Goal: Task Accomplishment & Management: Use online tool/utility

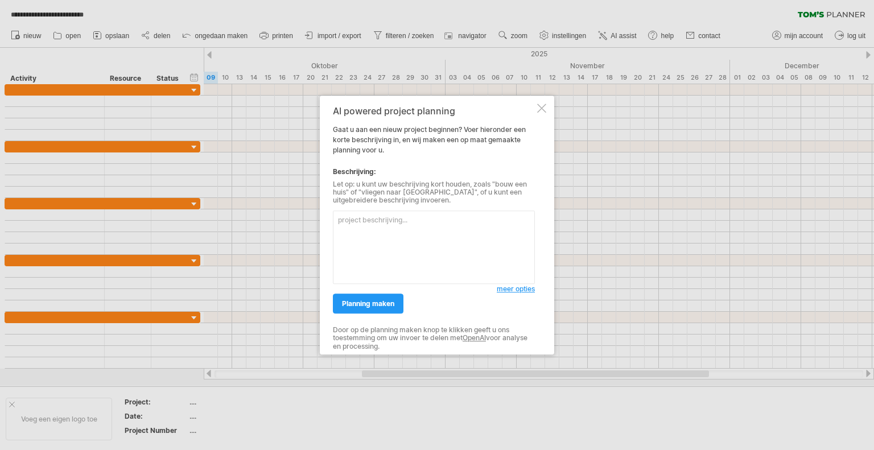
click at [544, 108] on div at bounding box center [541, 108] width 9 height 9
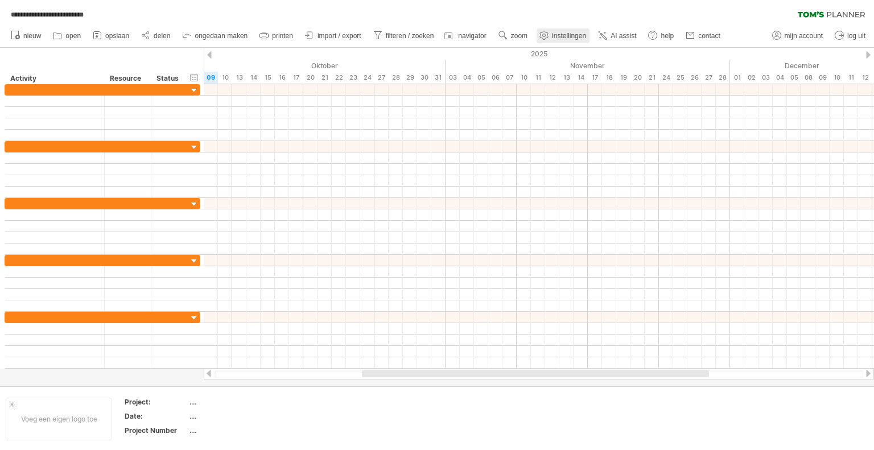
click at [567, 30] on link "instellingen" at bounding box center [563, 35] width 53 height 15
select select "*"
select select "**"
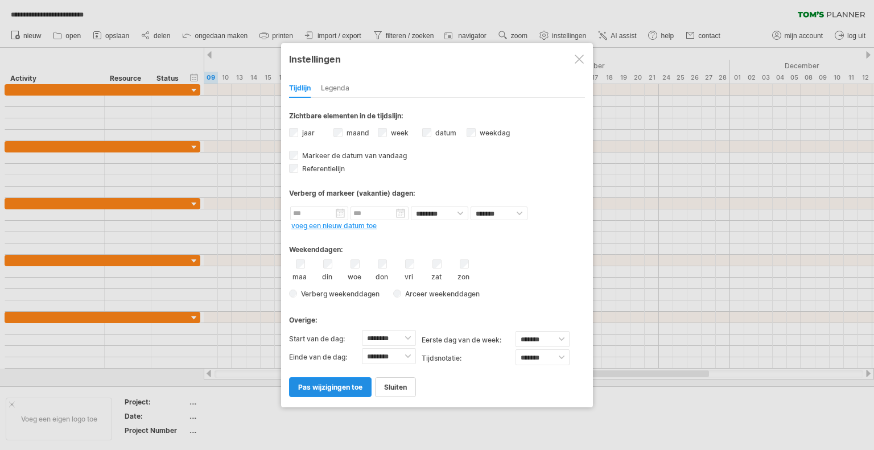
click at [337, 386] on span "pas wijzigingen toe" at bounding box center [330, 387] width 64 height 9
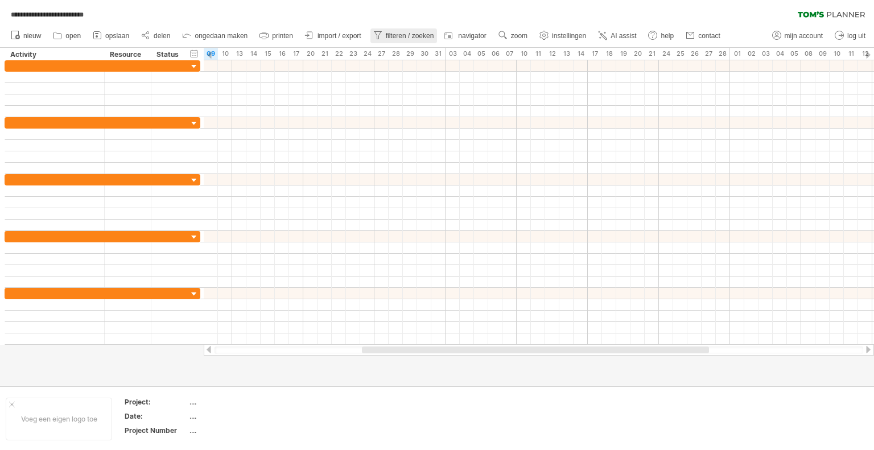
click at [415, 31] on link "filteren / zoeken" at bounding box center [403, 35] width 67 height 15
type input "**********"
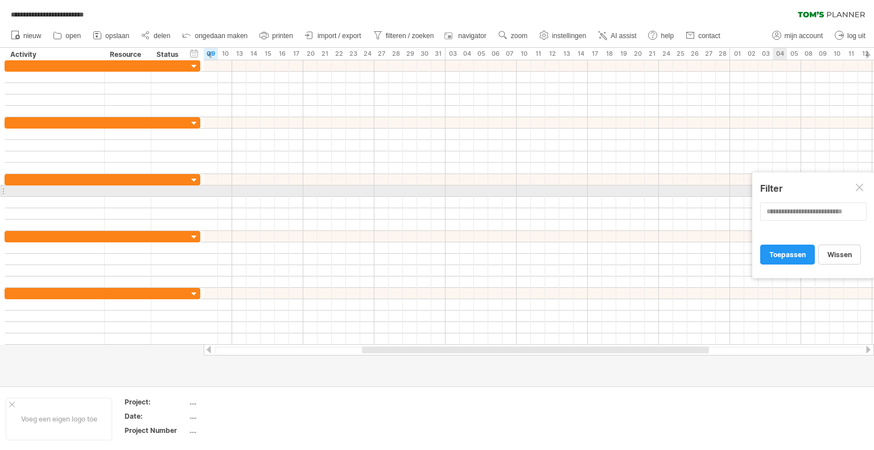
click at [864, 186] on div at bounding box center [860, 188] width 9 height 9
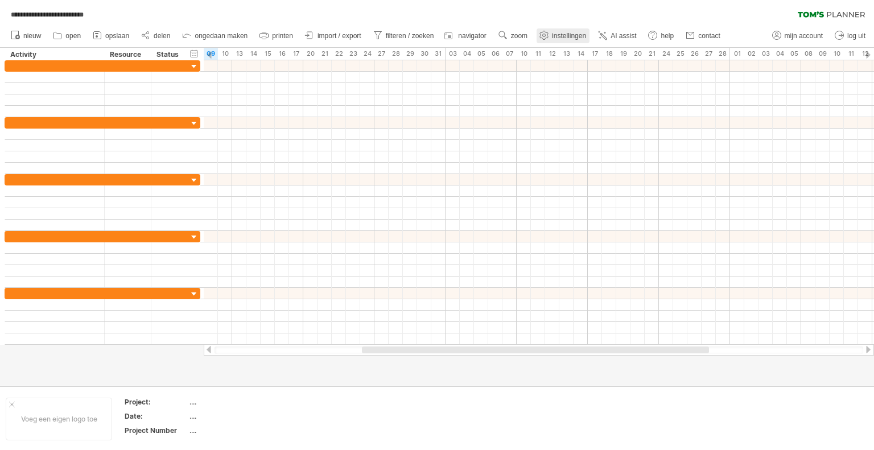
click at [575, 36] on span "instellingen" at bounding box center [569, 36] width 34 height 8
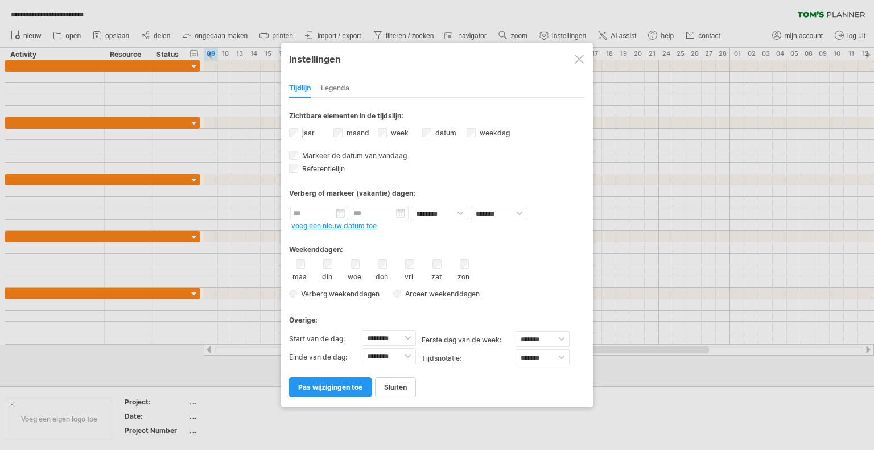
click at [338, 88] on div "Legenda" at bounding box center [335, 89] width 28 height 18
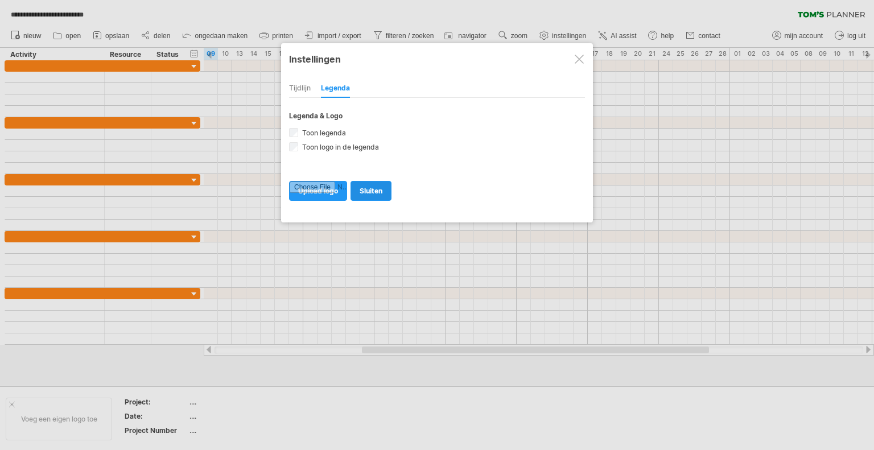
click at [368, 191] on span "sluiten" at bounding box center [371, 191] width 23 height 9
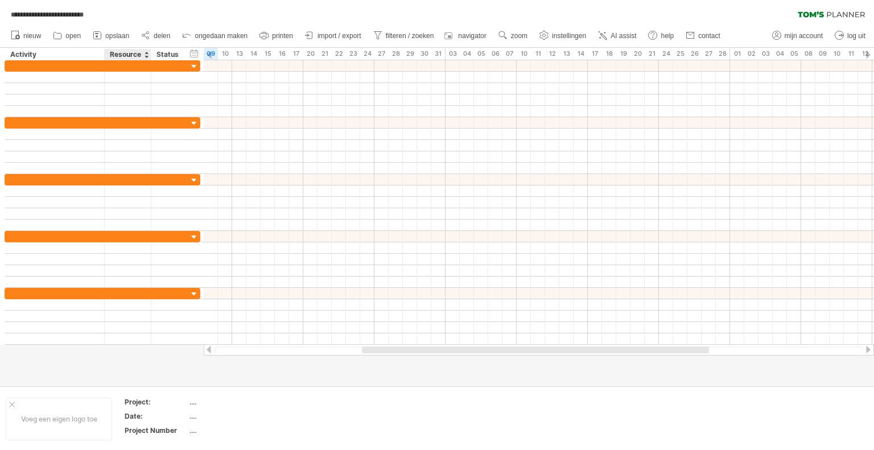
click at [127, 51] on div "Resource" at bounding box center [127, 54] width 35 height 11
click at [126, 51] on input "********" at bounding box center [127, 54] width 35 height 11
click at [40, 56] on div "Activity" at bounding box center [54, 54] width 88 height 11
click at [40, 56] on input "********" at bounding box center [54, 54] width 88 height 11
type input "*"
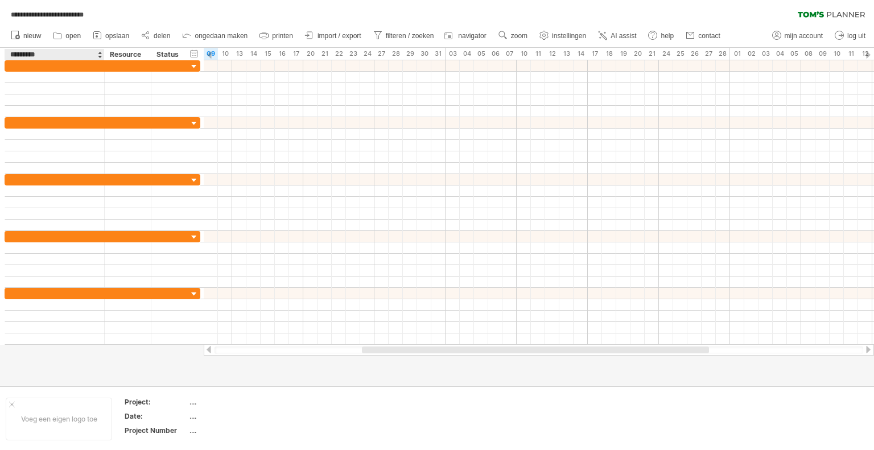
type input "**********"
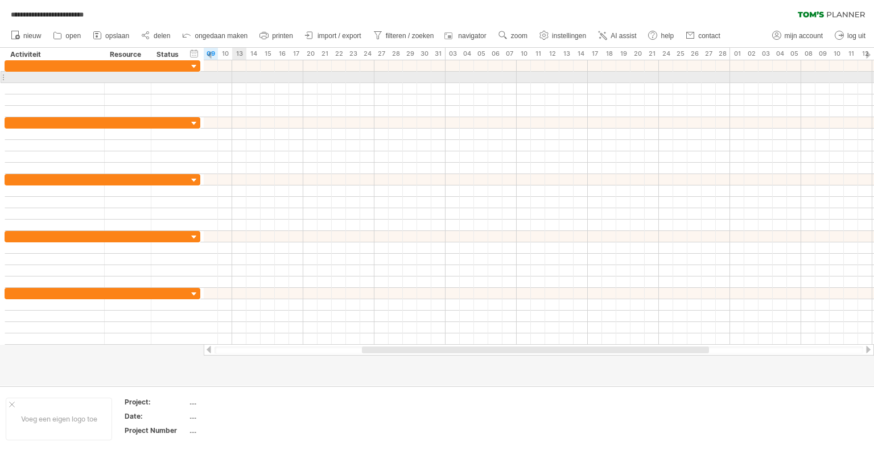
click at [238, 77] on div at bounding box center [539, 77] width 670 height 11
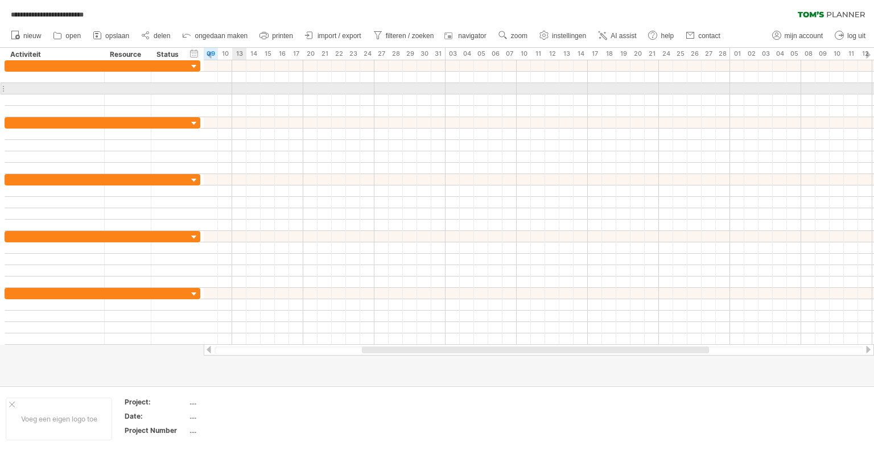
click at [240, 89] on div at bounding box center [539, 88] width 670 height 11
drag, startPoint x: 240, startPoint y: 89, endPoint x: 294, endPoint y: 93, distance: 54.2
click at [294, 93] on div at bounding box center [539, 88] width 670 height 11
click at [245, 90] on div at bounding box center [539, 88] width 670 height 11
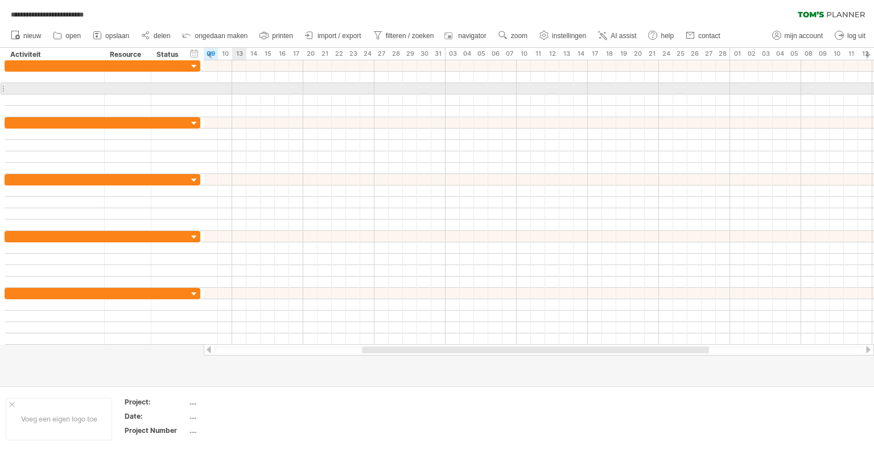
click at [245, 90] on div at bounding box center [539, 88] width 670 height 11
click at [65, 83] on div at bounding box center [55, 88] width 88 height 11
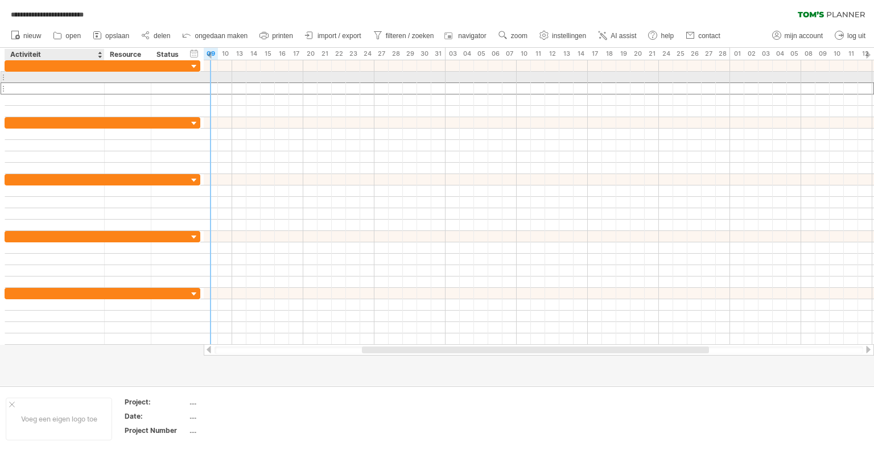
click at [60, 75] on div at bounding box center [55, 77] width 88 height 11
click at [60, 75] on input "text" at bounding box center [55, 77] width 88 height 11
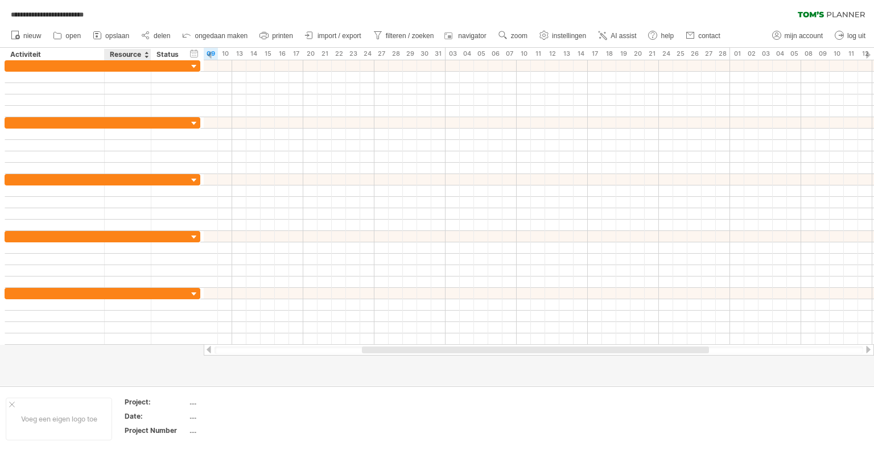
click at [133, 56] on div "Resource" at bounding box center [127, 54] width 35 height 11
click at [133, 56] on input "********" at bounding box center [127, 54] width 35 height 11
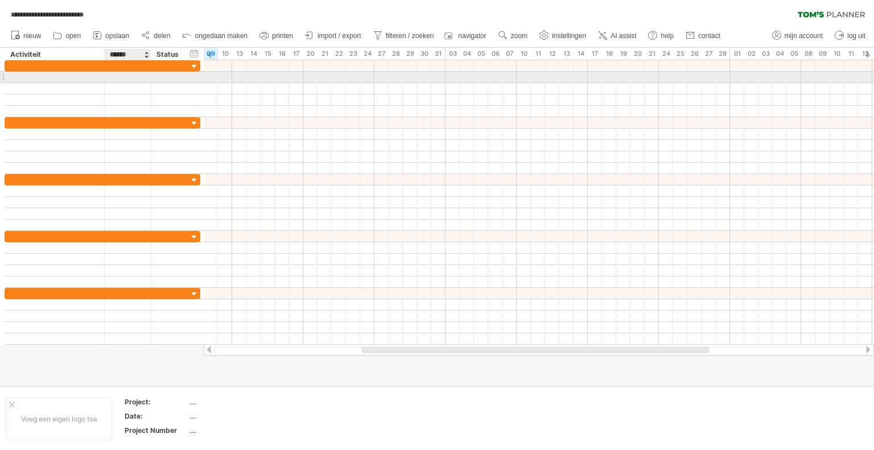
type input "*******"
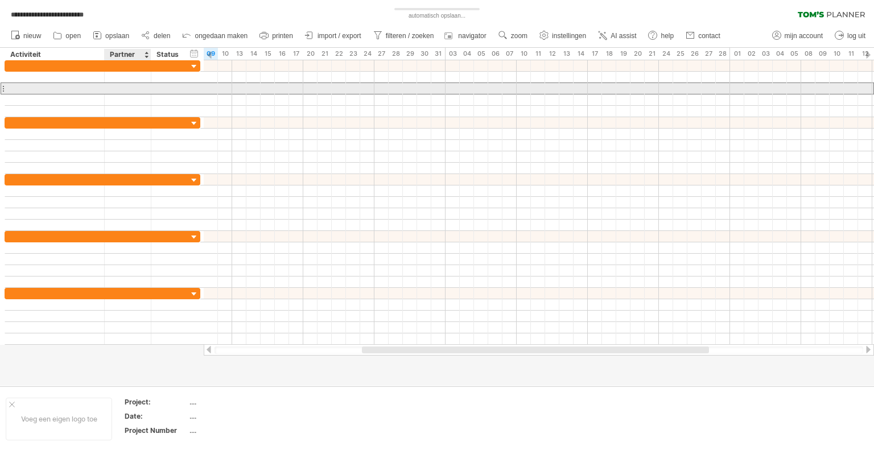
click at [138, 88] on div at bounding box center [127, 88] width 35 height 11
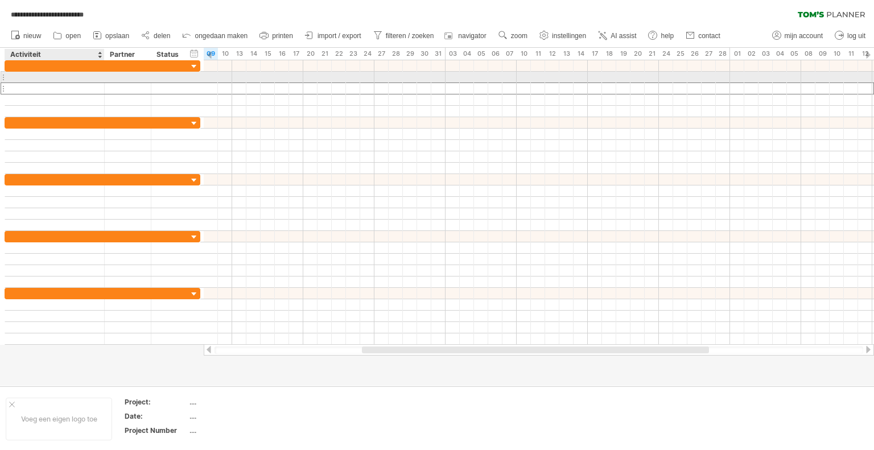
click at [59, 75] on div at bounding box center [55, 77] width 88 height 11
click at [59, 75] on input "text" at bounding box center [55, 77] width 88 height 11
type input "**********"
drag, startPoint x: 55, startPoint y: 75, endPoint x: 9, endPoint y: 75, distance: 46.1
click at [9, 75] on div "**********" at bounding box center [55, 77] width 100 height 11
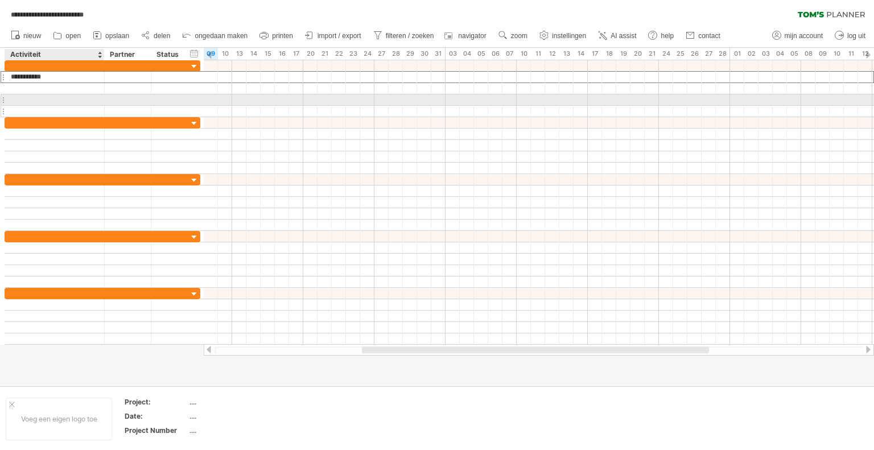
click at [38, 107] on div at bounding box center [55, 111] width 88 height 11
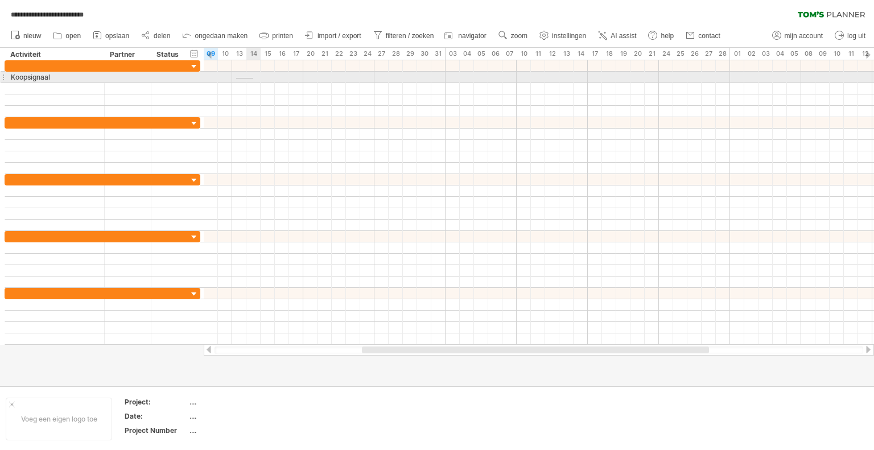
drag, startPoint x: 236, startPoint y: 78, endPoint x: 253, endPoint y: 79, distance: 17.1
click at [253, 79] on div at bounding box center [539, 77] width 670 height 11
click at [244, 77] on div at bounding box center [539, 77] width 670 height 11
click at [242, 77] on div at bounding box center [539, 77] width 670 height 11
click at [239, 77] on div at bounding box center [539, 77] width 670 height 11
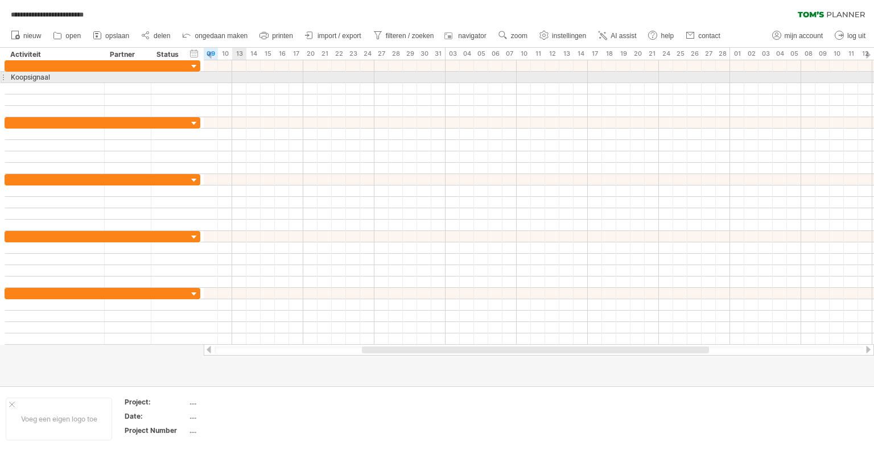
click at [239, 77] on div at bounding box center [539, 77] width 670 height 11
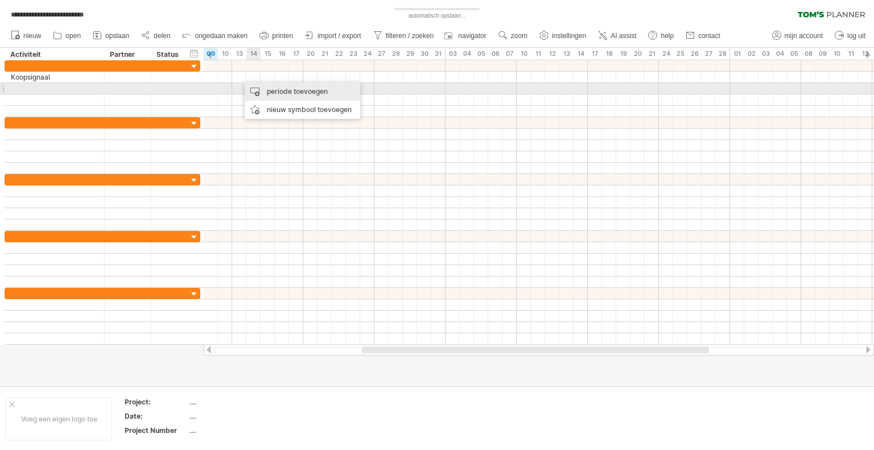
click at [285, 92] on div "periode toevoegen" at bounding box center [303, 92] width 116 height 18
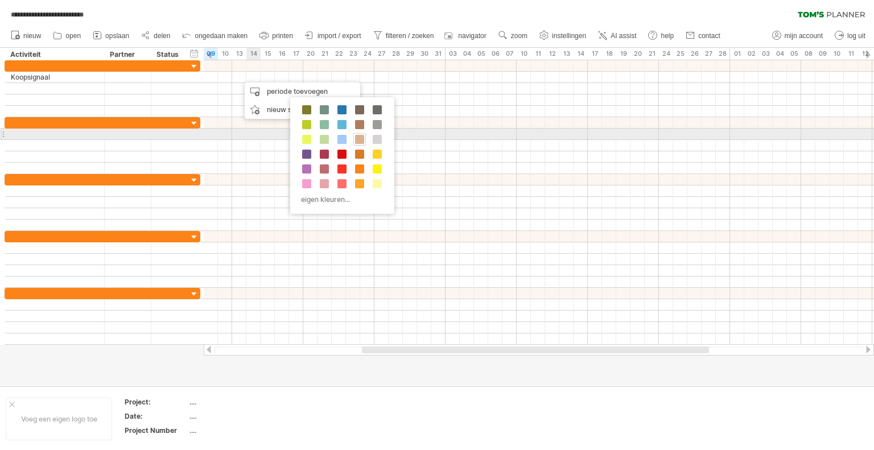
click at [359, 135] on span at bounding box center [359, 139] width 9 height 9
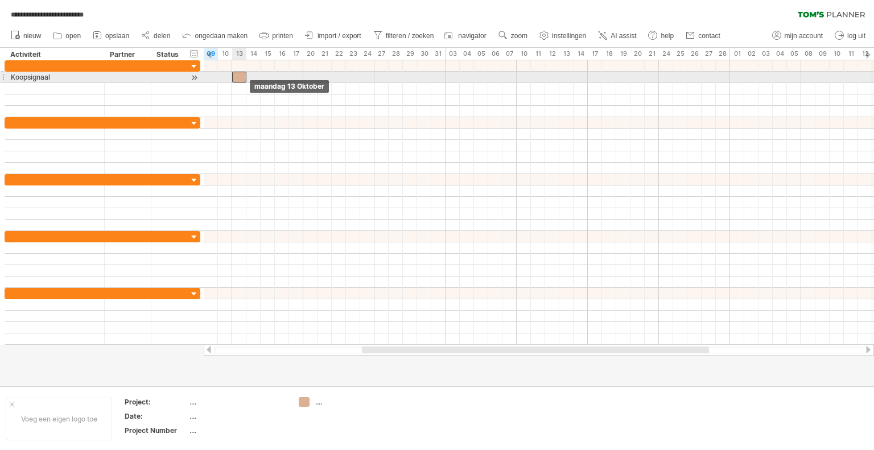
drag, startPoint x: 246, startPoint y: 79, endPoint x: 238, endPoint y: 79, distance: 8.0
click at [238, 79] on div at bounding box center [239, 77] width 14 height 11
drag, startPoint x: 246, startPoint y: 76, endPoint x: 296, endPoint y: 76, distance: 50.1
click at [301, 76] on span at bounding box center [303, 77] width 5 height 11
click at [282, 76] on div at bounding box center [264, 77] width 64 height 11
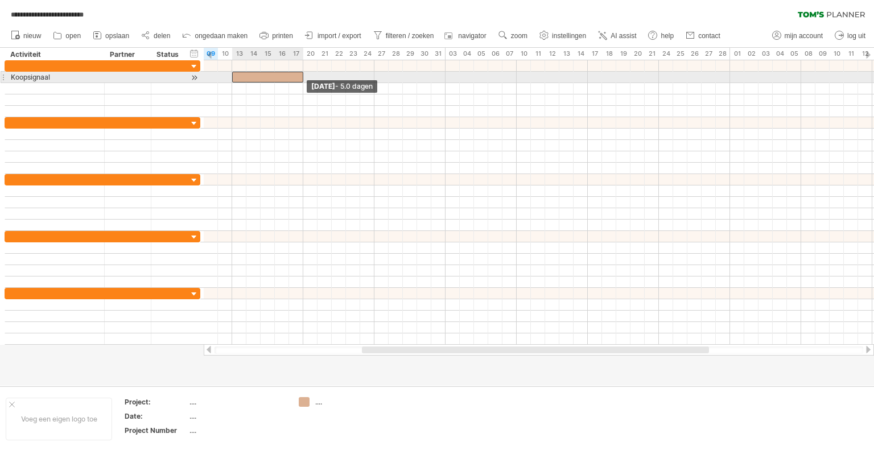
drag, startPoint x: 296, startPoint y: 77, endPoint x: 304, endPoint y: 77, distance: 8.0
click at [304, 77] on span at bounding box center [303, 77] width 5 height 11
drag, startPoint x: 119, startPoint y: 77, endPoint x: 112, endPoint y: 77, distance: 8.0
click at [117, 77] on div at bounding box center [127, 77] width 35 height 11
click at [112, 77] on input "text" at bounding box center [127, 77] width 35 height 11
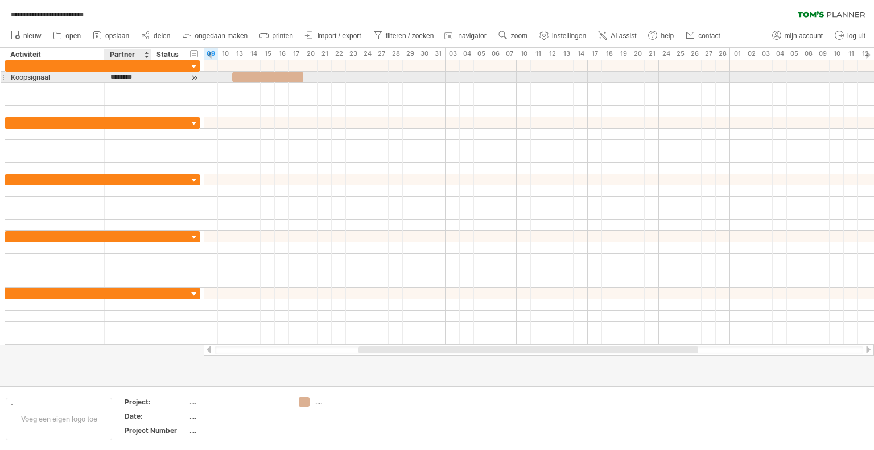
type input "********"
click at [158, 85] on div at bounding box center [169, 88] width 25 height 11
click at [138, 81] on div "Invest X" at bounding box center [127, 77] width 35 height 11
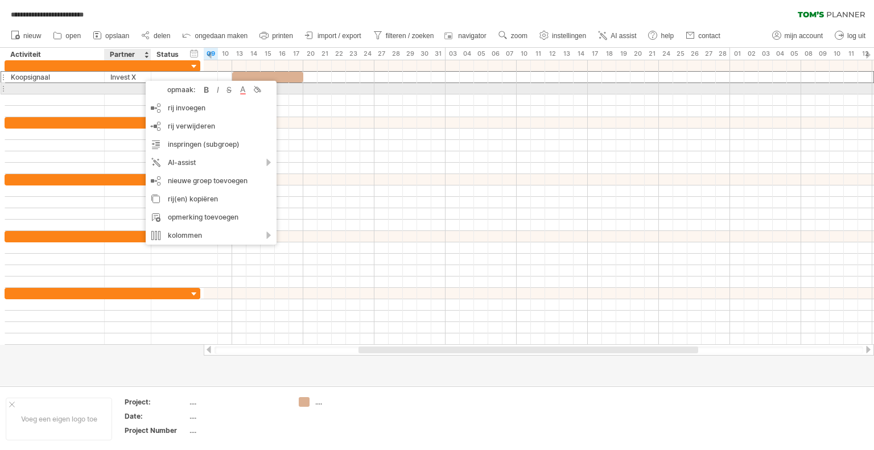
click at [31, 88] on div at bounding box center [55, 88] width 88 height 11
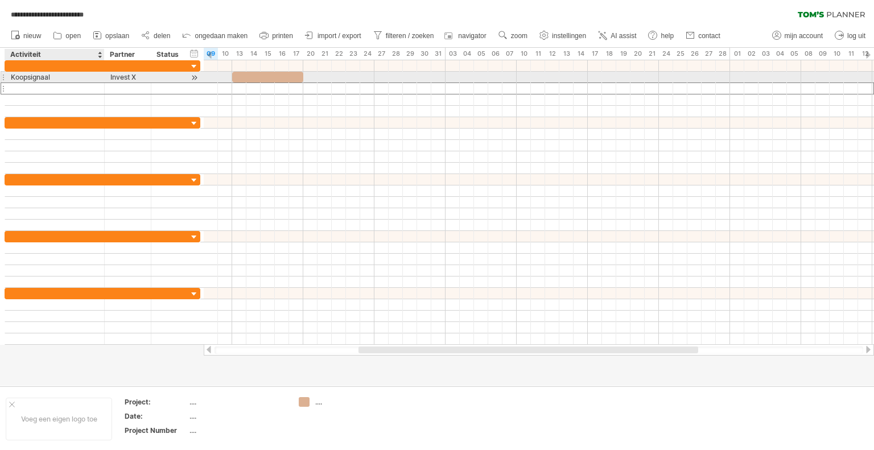
click at [27, 72] on div "Koopsignaal" at bounding box center [55, 77] width 88 height 11
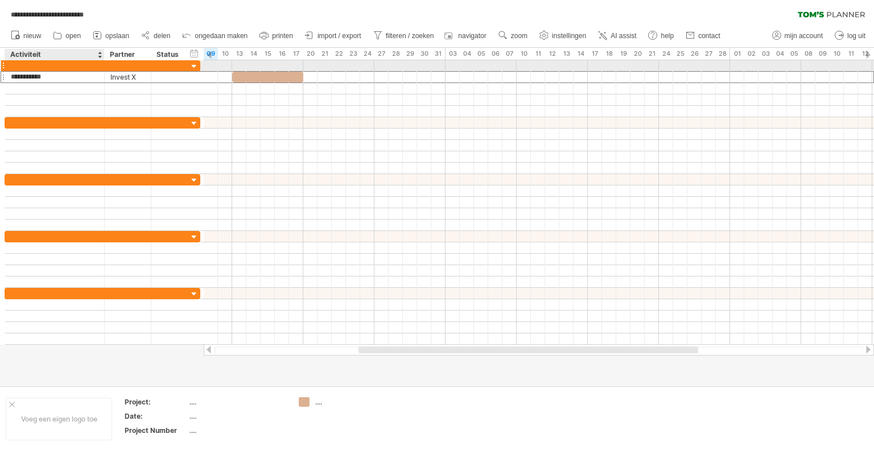
click at [33, 65] on div at bounding box center [55, 65] width 88 height 11
click at [33, 65] on input "text" at bounding box center [55, 65] width 88 height 11
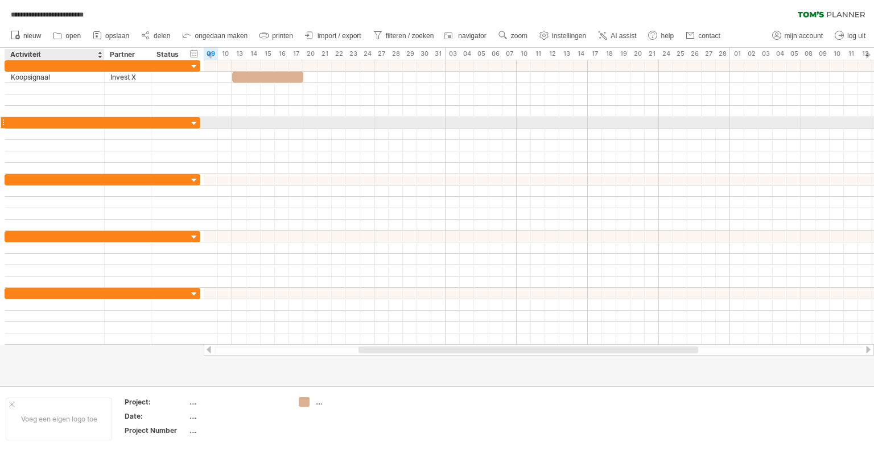
click at [18, 119] on div at bounding box center [55, 122] width 88 height 11
click at [18, 119] on input "text" at bounding box center [55, 122] width 88 height 11
type input "*"
type input "**********"
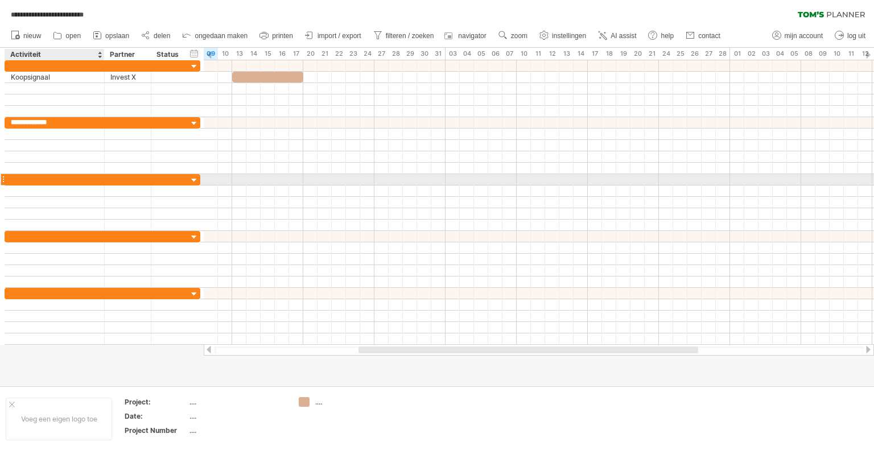
click at [16, 179] on div at bounding box center [55, 179] width 88 height 11
click at [16, 179] on input "text" at bounding box center [55, 179] width 88 height 11
type input "**********"
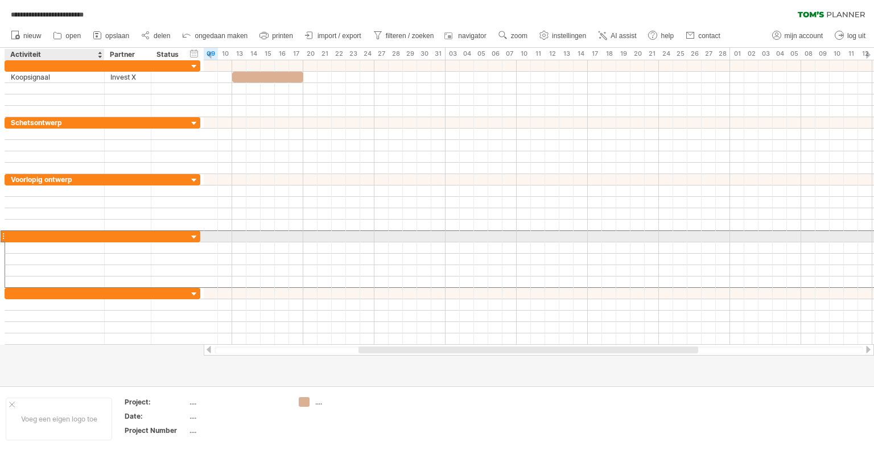
click at [18, 233] on div at bounding box center [55, 236] width 88 height 11
type input "**********"
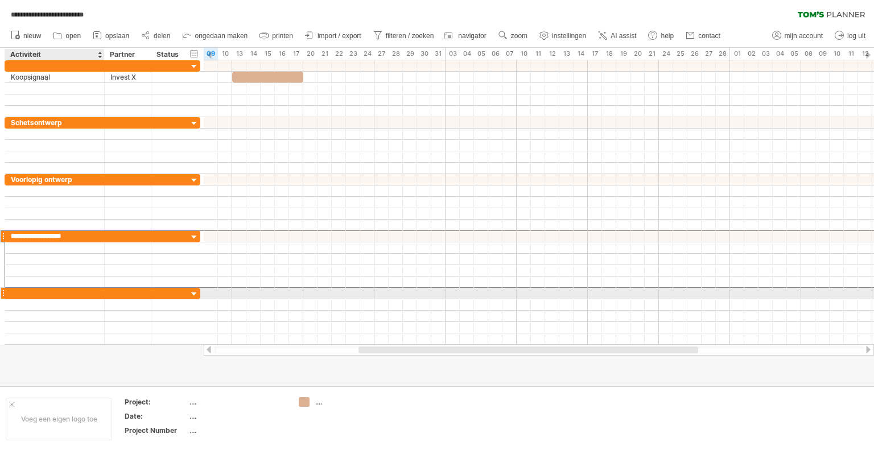
click at [20, 291] on div at bounding box center [55, 293] width 88 height 11
click at [20, 291] on input "text" at bounding box center [55, 293] width 88 height 11
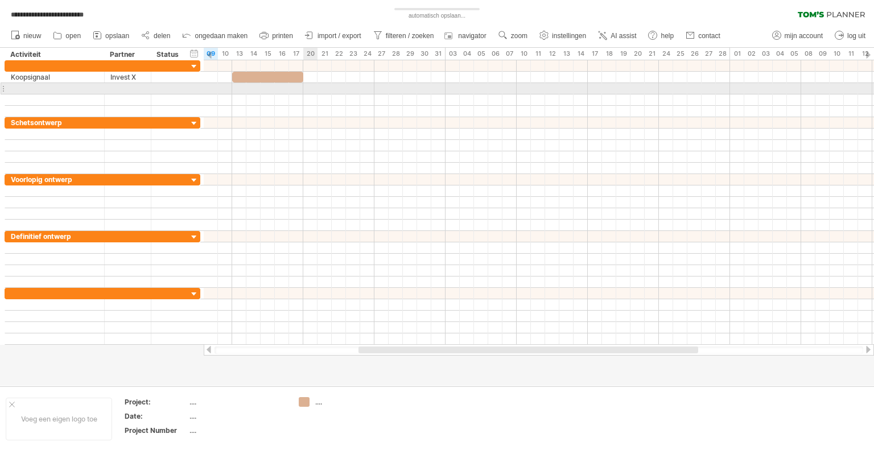
click at [306, 88] on div at bounding box center [539, 88] width 670 height 11
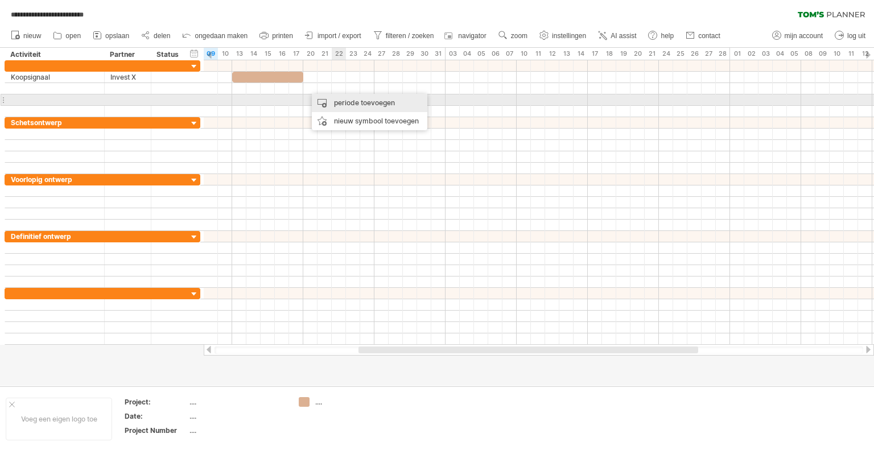
click at [345, 101] on div "periode toevoegen" at bounding box center [370, 103] width 116 height 18
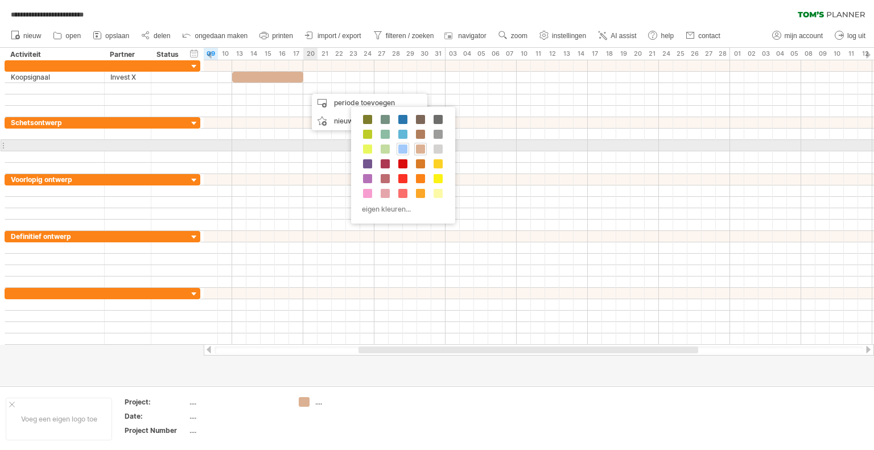
click at [400, 149] on span at bounding box center [402, 149] width 9 height 9
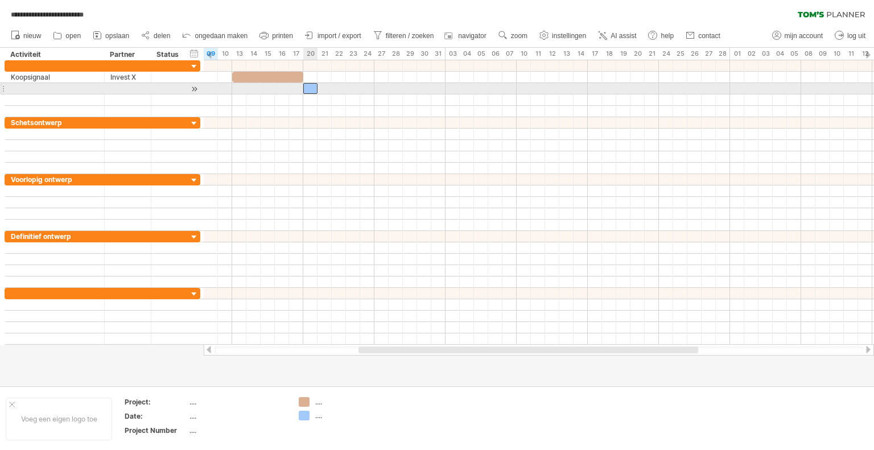
click at [310, 86] on div at bounding box center [310, 88] width 14 height 11
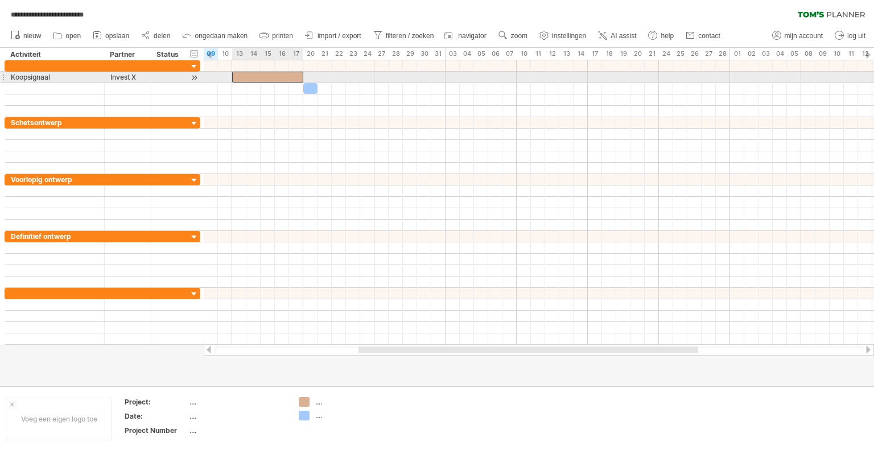
click at [290, 77] on div at bounding box center [267, 77] width 71 height 11
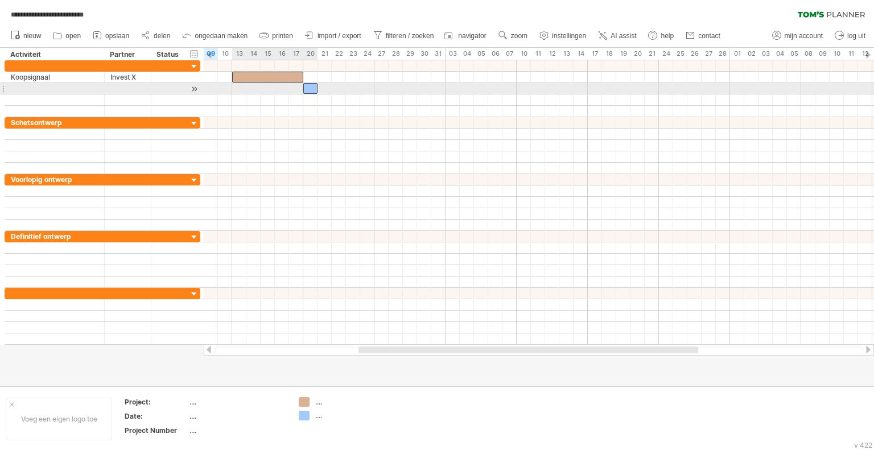
click at [310, 90] on div at bounding box center [310, 88] width 14 height 11
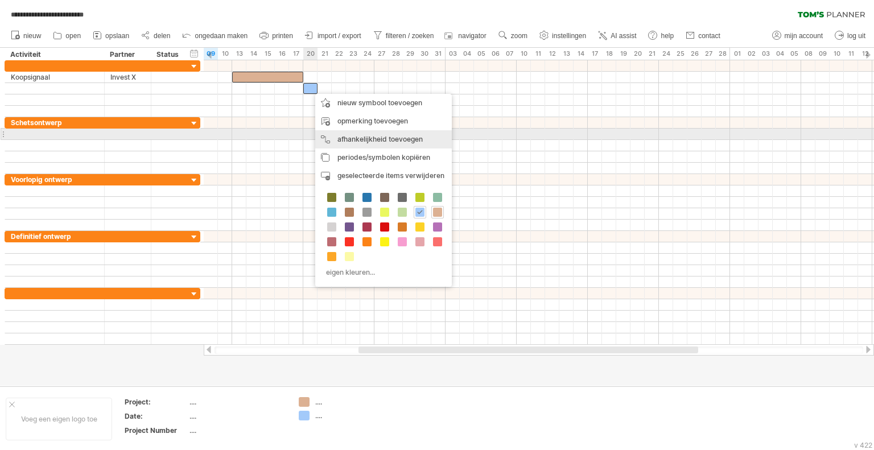
click at [352, 140] on div "afhankelijkheid toevoegen U kunt afhankelijkheden gebruiken als u wilt dat de a…" at bounding box center [383, 139] width 137 height 18
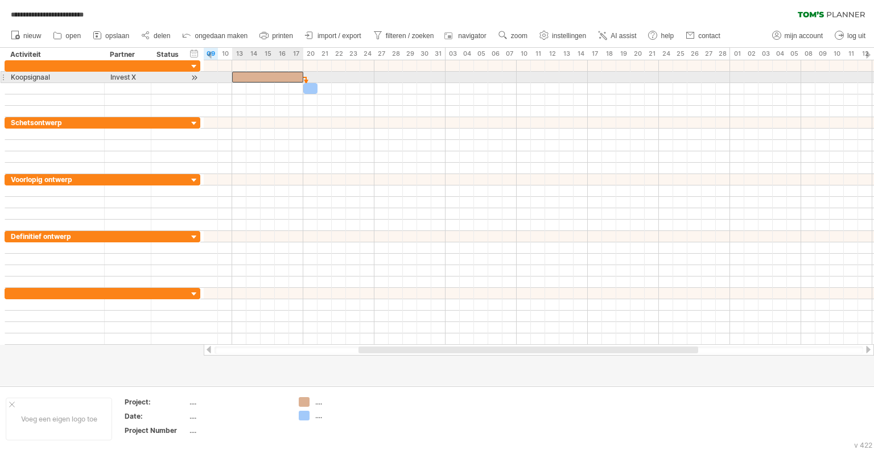
click at [287, 77] on div at bounding box center [267, 77] width 71 height 11
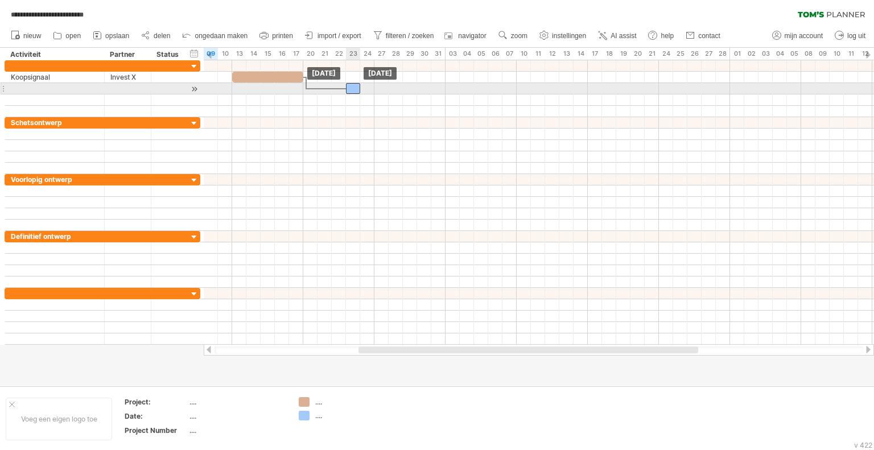
drag, startPoint x: 310, startPoint y: 88, endPoint x: 351, endPoint y: 90, distance: 41.6
click at [351, 90] on div at bounding box center [353, 88] width 14 height 11
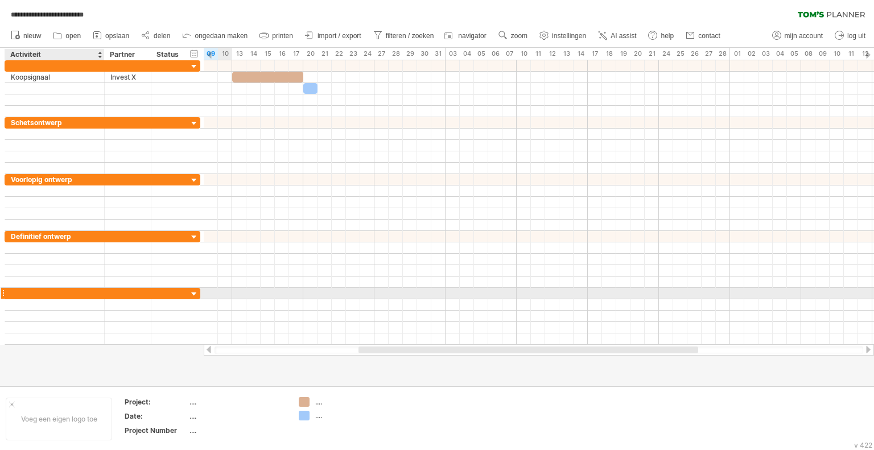
click at [27, 292] on div at bounding box center [55, 293] width 88 height 11
click at [27, 292] on input "text" at bounding box center [55, 293] width 88 height 11
type input "**********"
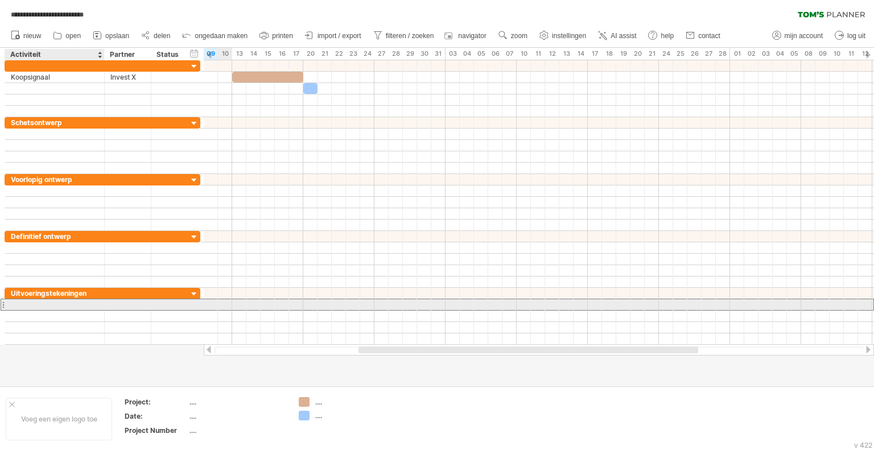
click at [27, 302] on div at bounding box center [55, 304] width 88 height 11
click at [236, 301] on div at bounding box center [539, 305] width 670 height 12
click at [236, 301] on div at bounding box center [539, 304] width 670 height 11
click at [236, 302] on div at bounding box center [539, 304] width 670 height 11
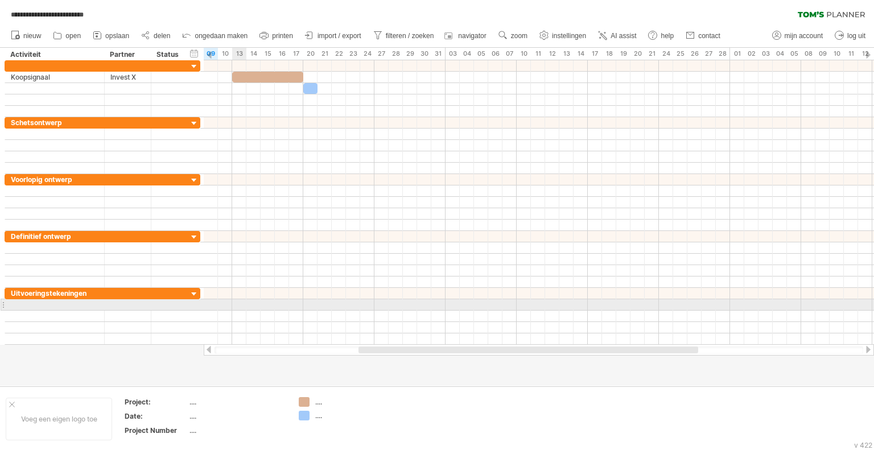
click at [236, 302] on div at bounding box center [539, 304] width 670 height 11
drag, startPoint x: 238, startPoint y: 302, endPoint x: 343, endPoint y: 302, distance: 104.7
click at [343, 302] on div at bounding box center [539, 304] width 670 height 11
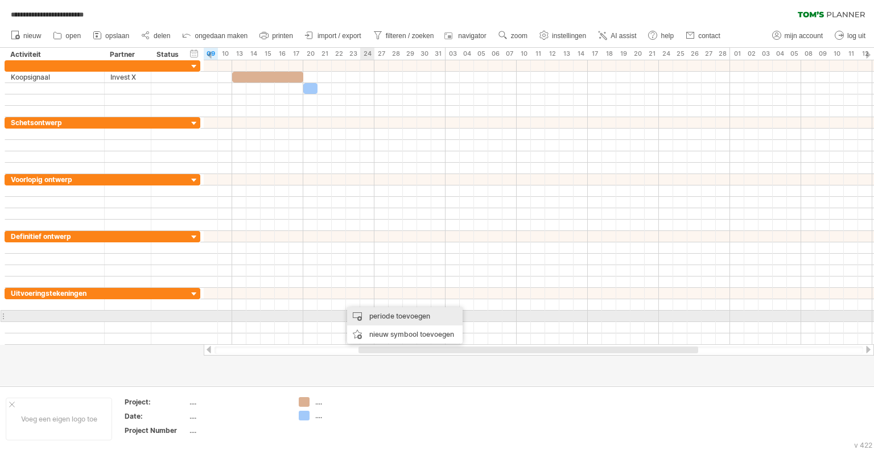
click at [388, 319] on div "periode toevoegen" at bounding box center [405, 316] width 116 height 18
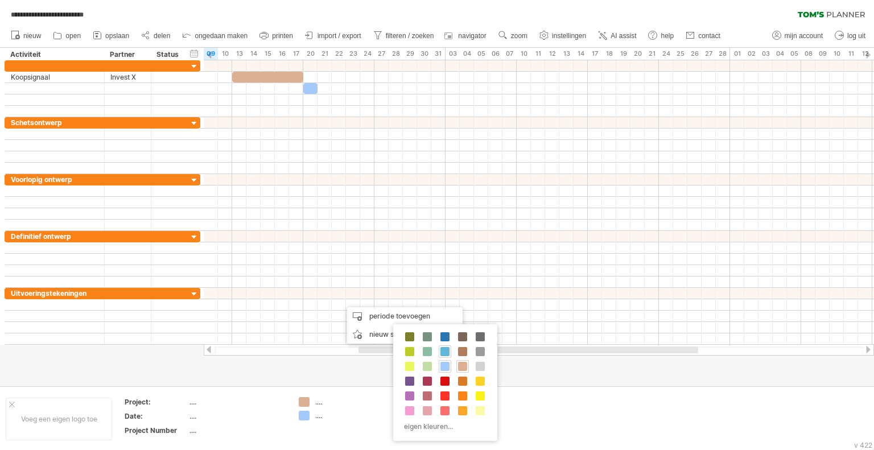
click at [440, 351] on span at bounding box center [444, 351] width 9 height 9
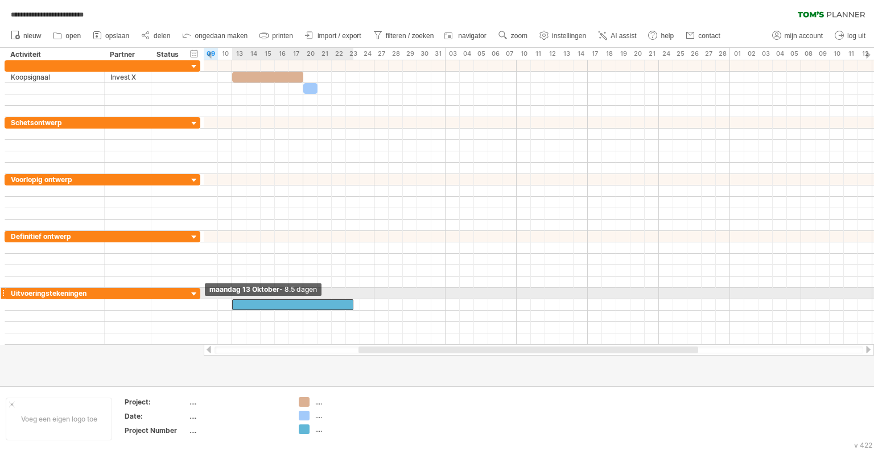
drag, startPoint x: 339, startPoint y: 302, endPoint x: 232, endPoint y: 295, distance: 107.2
click at [232, 295] on div "[DATE] [DATE] - 8.5 dagen" at bounding box center [539, 202] width 670 height 285
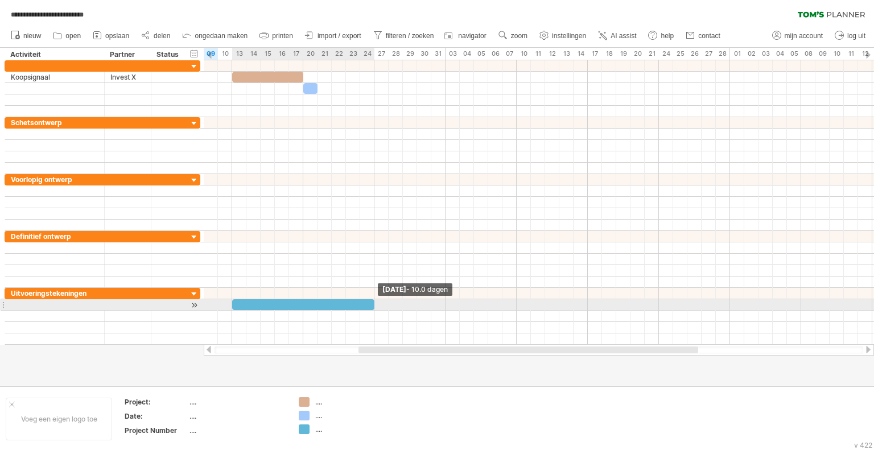
drag, startPoint x: 352, startPoint y: 304, endPoint x: 376, endPoint y: 306, distance: 23.4
click at [376, 306] on span at bounding box center [374, 304] width 5 height 11
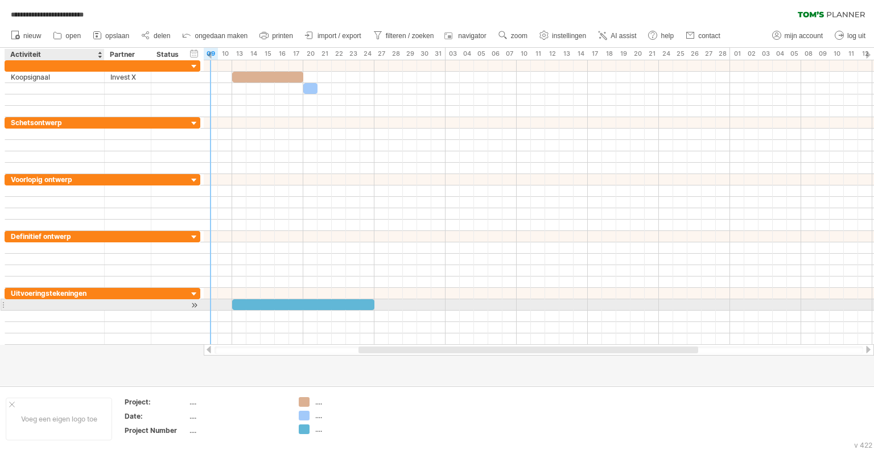
click at [78, 299] on div at bounding box center [55, 304] width 88 height 11
type input "**********"
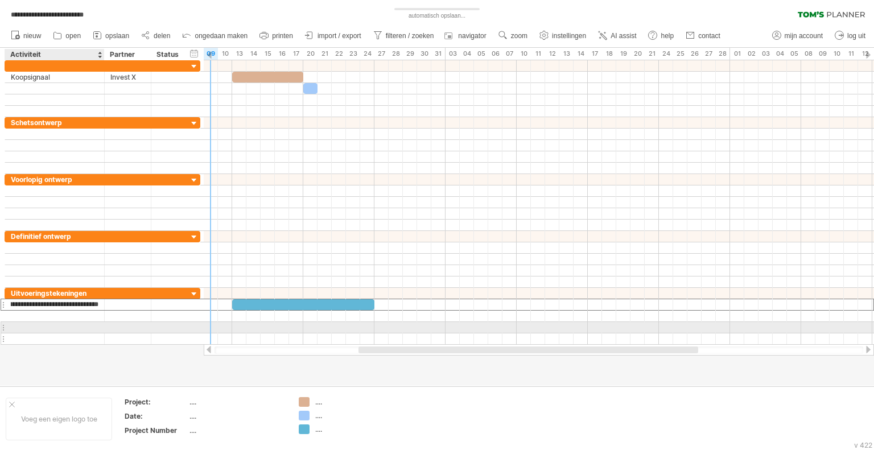
click at [94, 335] on div at bounding box center [55, 338] width 88 height 11
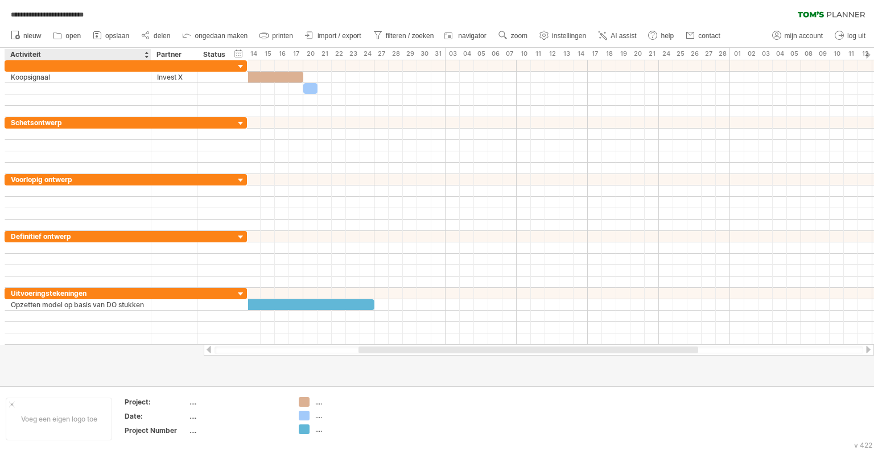
drag, startPoint x: 102, startPoint y: 55, endPoint x: 149, endPoint y: 56, distance: 46.7
click at [149, 56] on div at bounding box center [151, 54] width 4 height 11
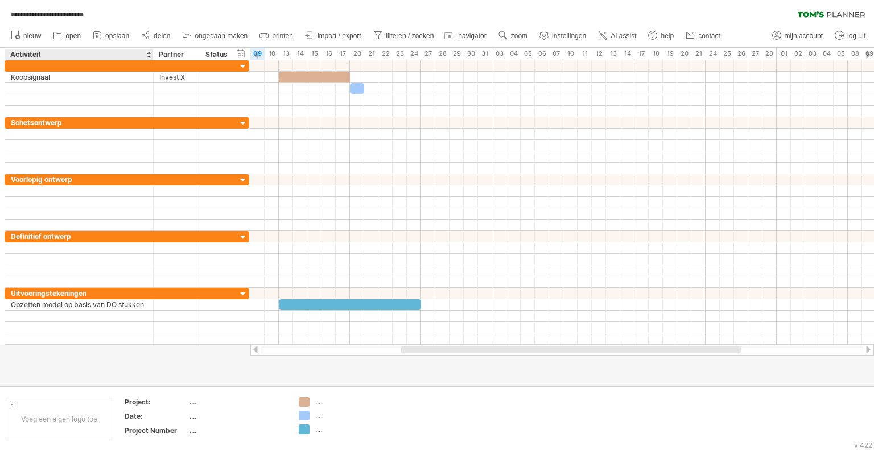
click at [151, 56] on div at bounding box center [153, 54] width 4 height 11
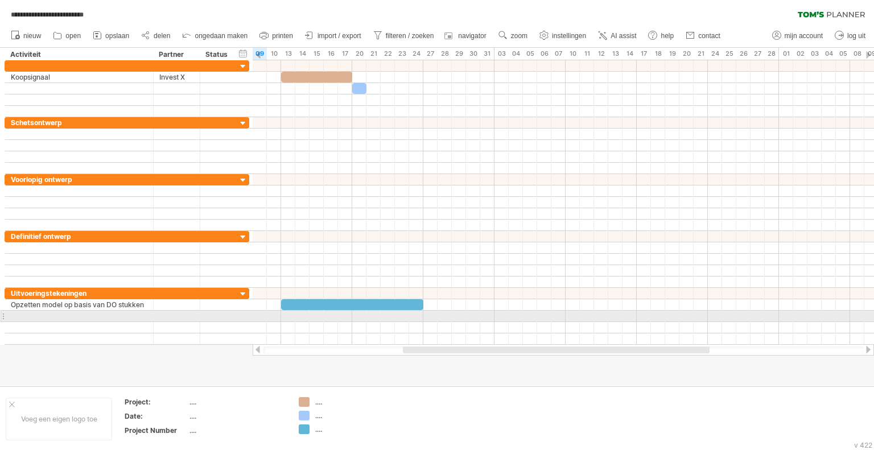
click at [34, 315] on div at bounding box center [79, 316] width 137 height 11
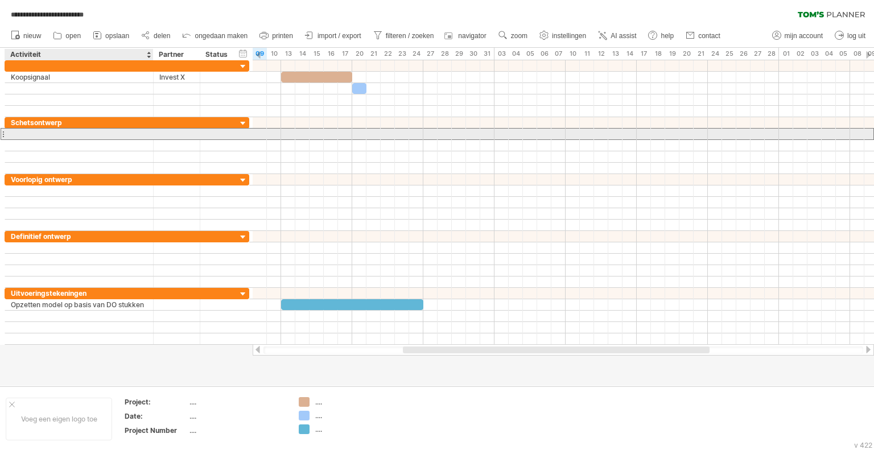
click at [31, 137] on div at bounding box center [79, 134] width 137 height 11
click at [0, 0] on input "text" at bounding box center [0, 0] width 0 height 0
type input "**********"
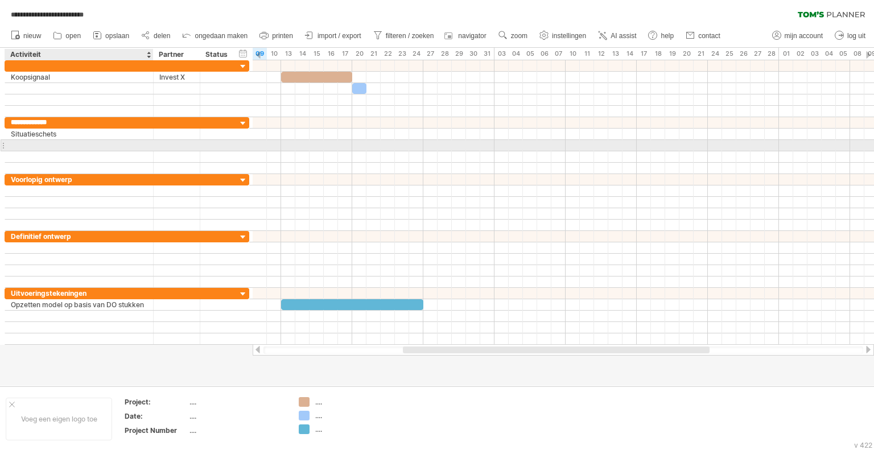
click at [29, 144] on div at bounding box center [79, 145] width 137 height 11
click at [29, 144] on input "text" at bounding box center [79, 145] width 137 height 11
type input "**********"
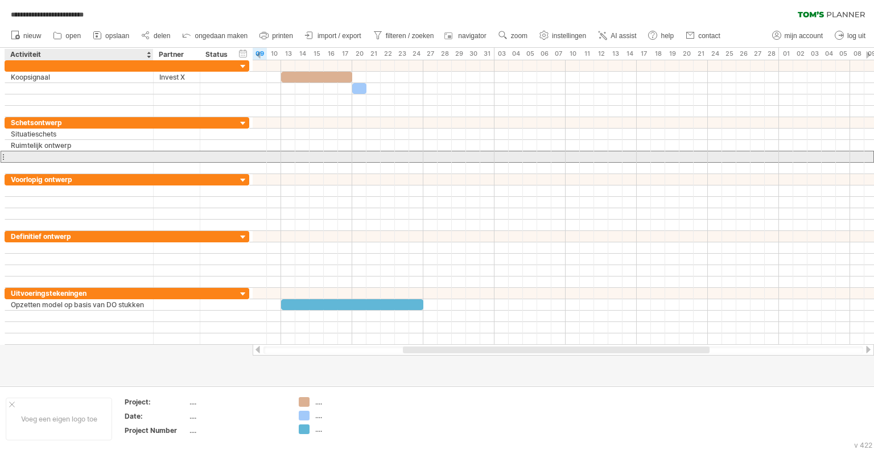
click at [19, 153] on div at bounding box center [79, 156] width 137 height 11
click at [0, 0] on input "text" at bounding box center [0, 0] width 0 height 0
click at [36, 156] on div at bounding box center [79, 156] width 137 height 11
click at [0, 0] on input "text" at bounding box center [0, 0] width 0 height 0
type input "**********"
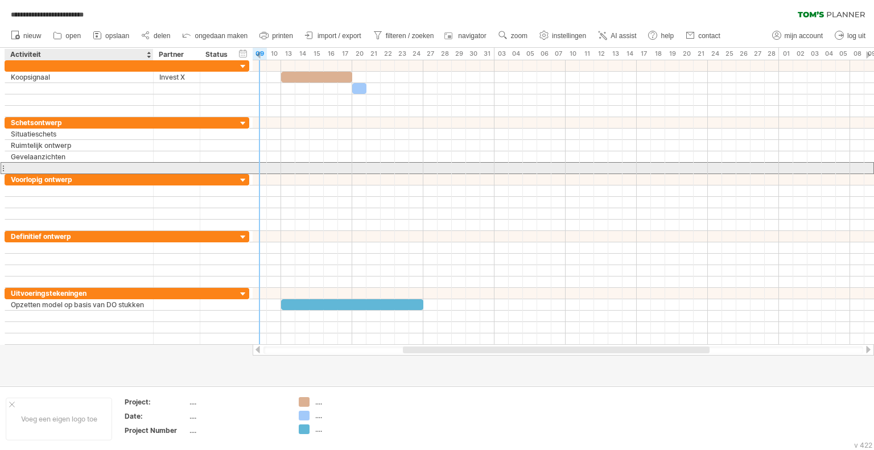
click at [24, 166] on div at bounding box center [79, 168] width 137 height 11
click at [0, 0] on input "text" at bounding box center [0, 0] width 0 height 0
type input "**********"
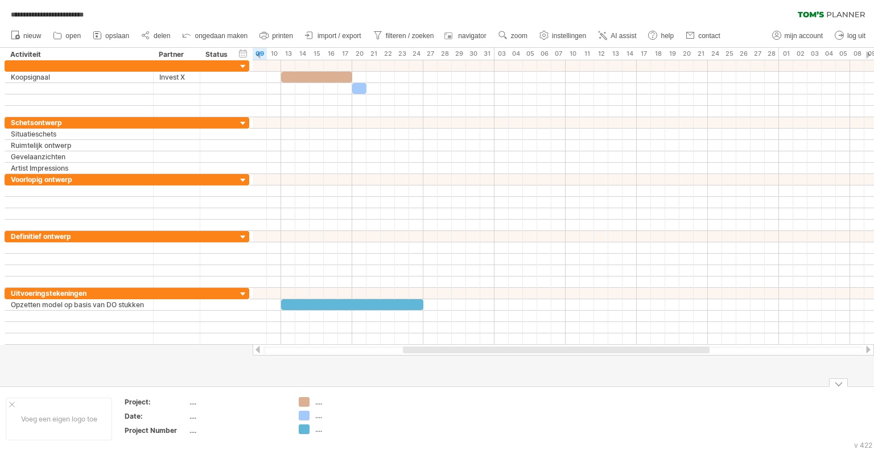
click at [323, 405] on div "...." at bounding box center [346, 402] width 62 height 10
type input "*******"
click at [324, 416] on div "...." at bounding box center [346, 416] width 62 height 10
click at [324, 416] on input "text" at bounding box center [343, 416] width 56 height 10
type input "***"
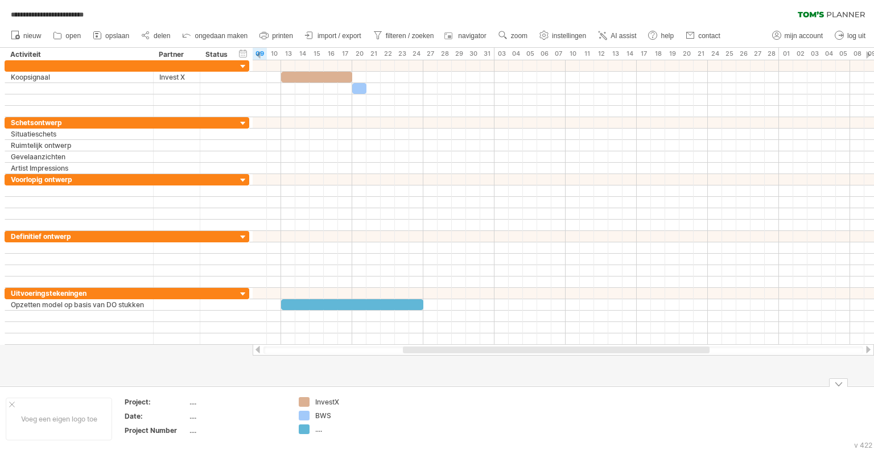
click at [322, 428] on div "...." at bounding box center [346, 429] width 62 height 10
type input "***"
click at [310, 415] on div "BWS" at bounding box center [338, 416] width 79 height 10
click at [304, 415] on div "**********" at bounding box center [437, 225] width 874 height 450
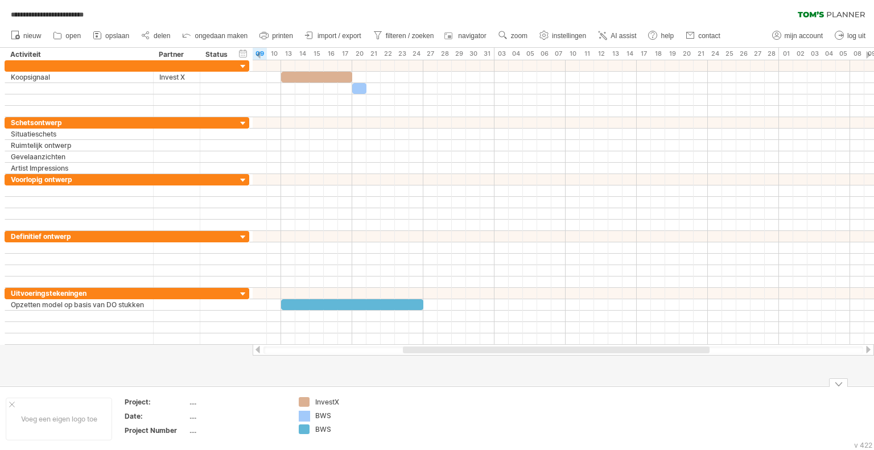
click at [304, 415] on div at bounding box center [304, 416] width 11 height 11
click at [304, 415] on div "**********" at bounding box center [437, 225] width 874 height 450
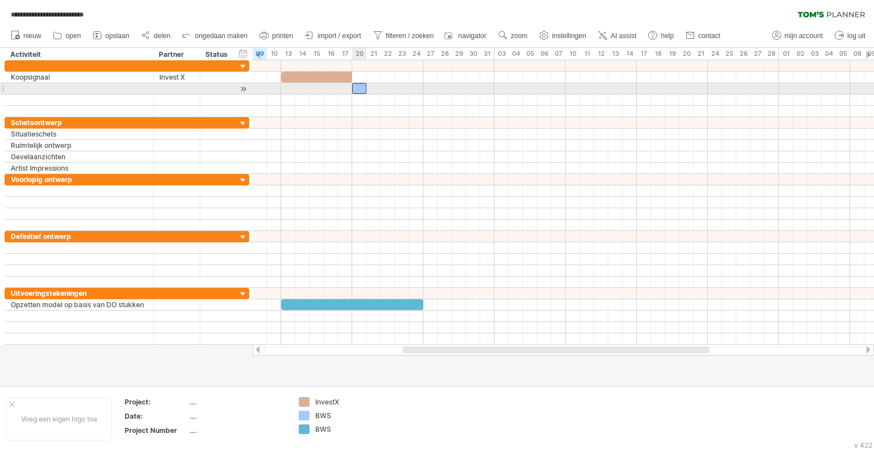
click at [360, 89] on div at bounding box center [359, 88] width 14 height 11
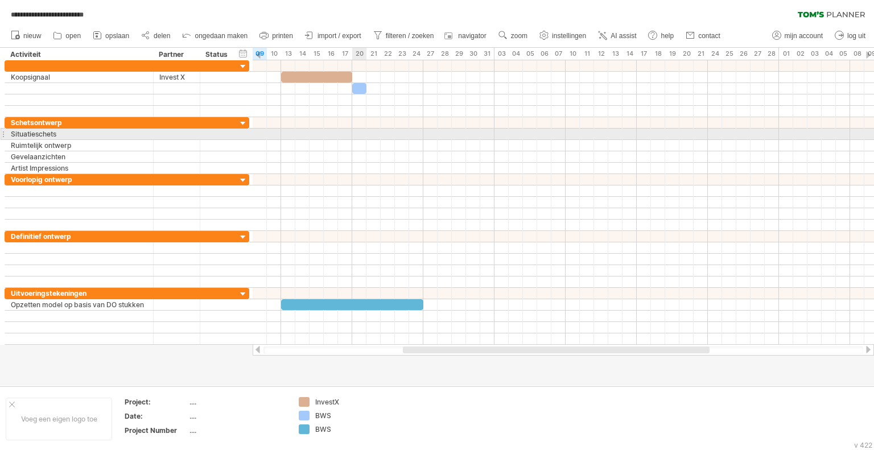
click at [357, 129] on div at bounding box center [563, 134] width 621 height 11
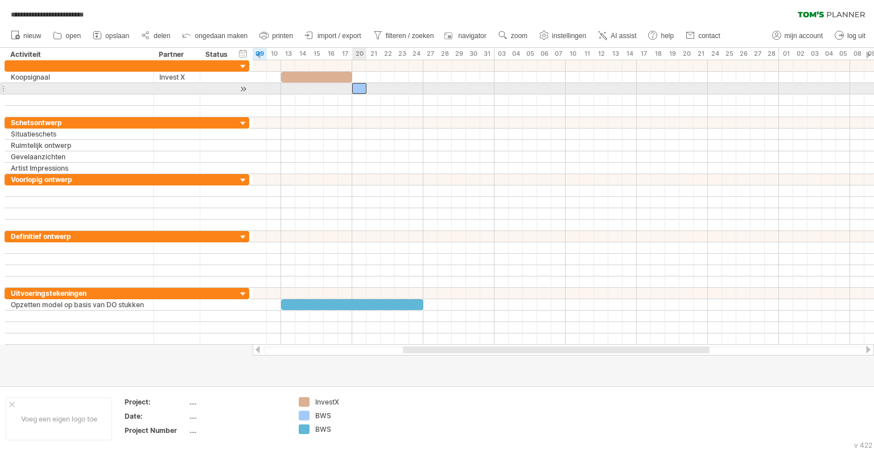
click at [363, 87] on div at bounding box center [359, 88] width 14 height 11
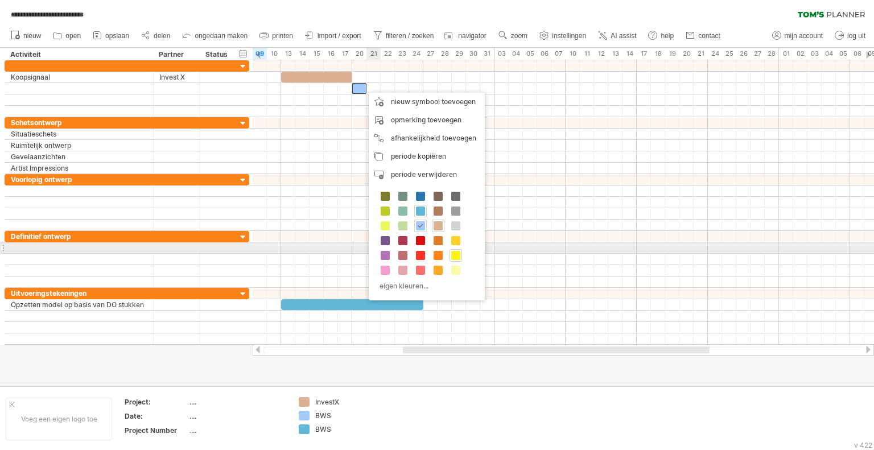
click at [451, 254] on span at bounding box center [455, 255] width 9 height 9
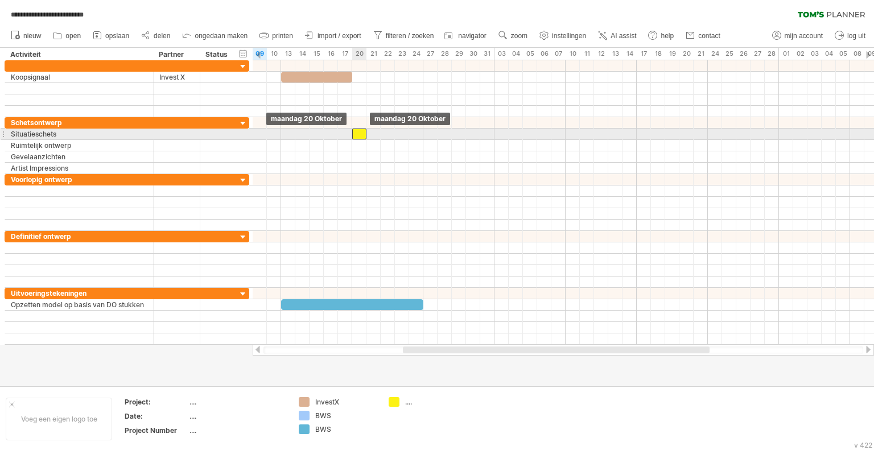
drag, startPoint x: 358, startPoint y: 90, endPoint x: 361, endPoint y: 134, distance: 43.9
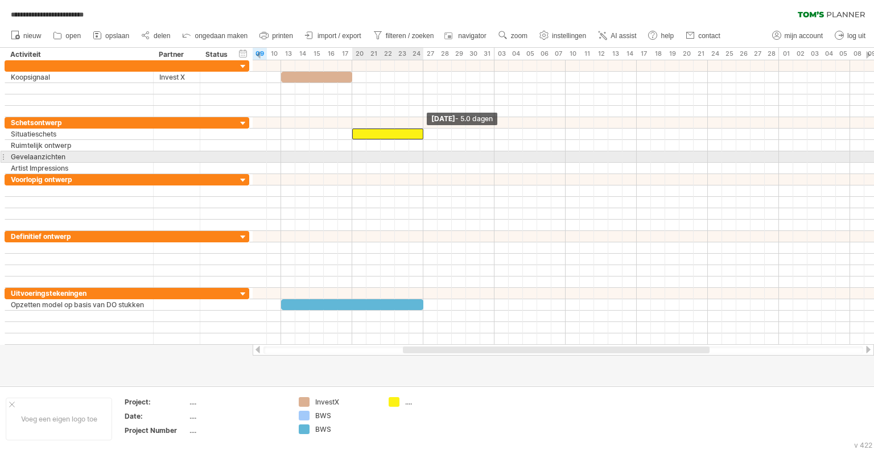
drag, startPoint x: 366, startPoint y: 135, endPoint x: 414, endPoint y: 149, distance: 49.7
click at [423, 152] on div "[DATE] - 5.0 dagen [DATE]" at bounding box center [563, 202] width 621 height 285
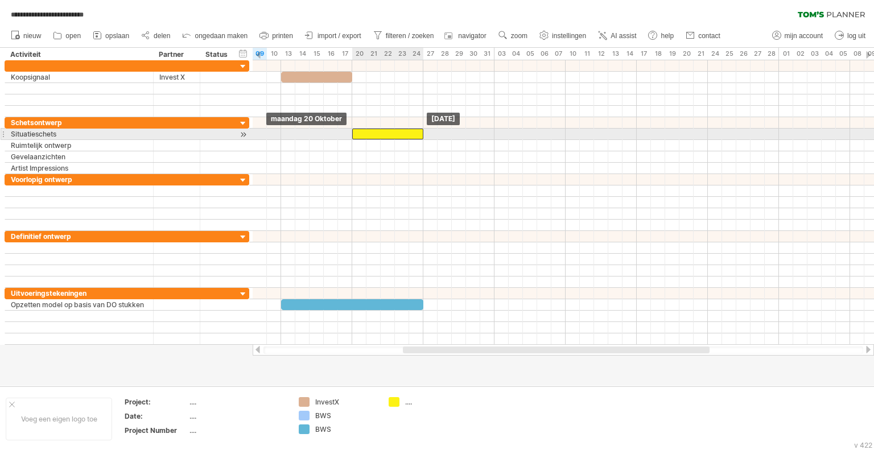
click at [386, 136] on div at bounding box center [387, 134] width 71 height 11
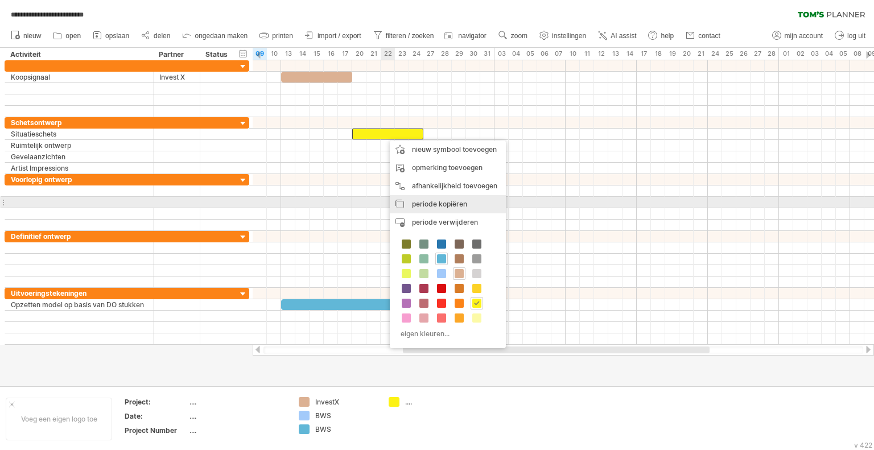
click at [427, 207] on span "periode kopiëren" at bounding box center [439, 204] width 55 height 9
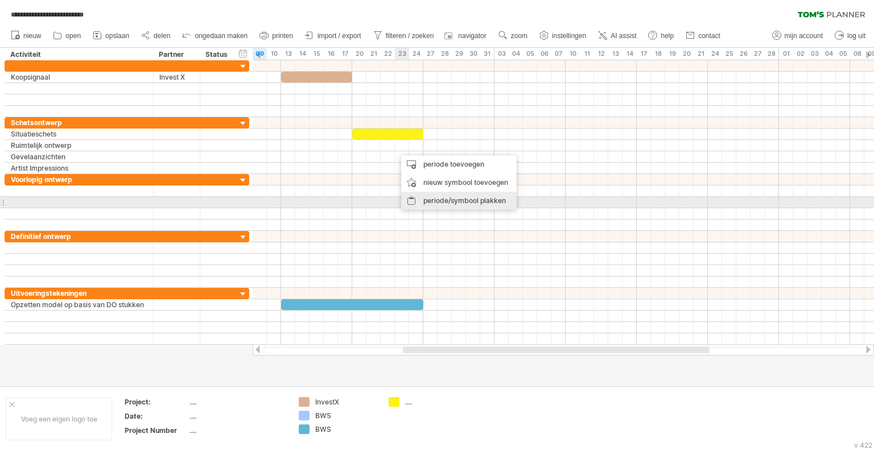
drag, startPoint x: 451, startPoint y: 202, endPoint x: 439, endPoint y: 192, distance: 15.4
click at [451, 202] on div "periode/symbool plakken" at bounding box center [459, 201] width 116 height 18
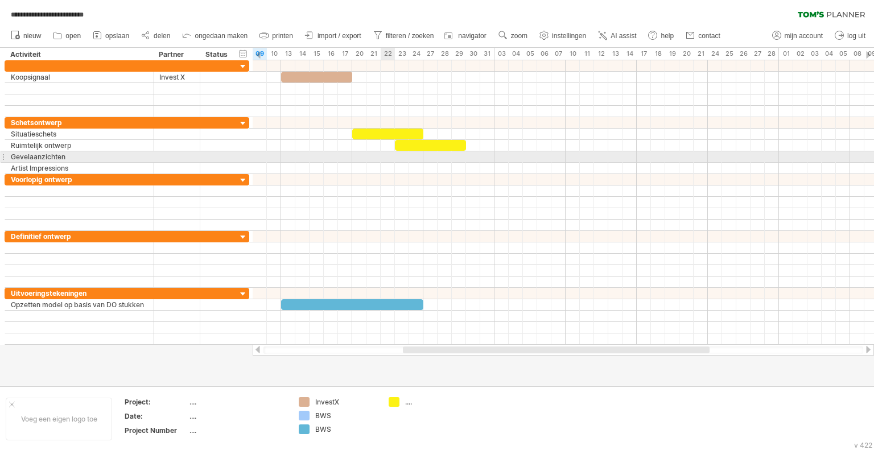
click at [381, 156] on div at bounding box center [563, 156] width 621 height 11
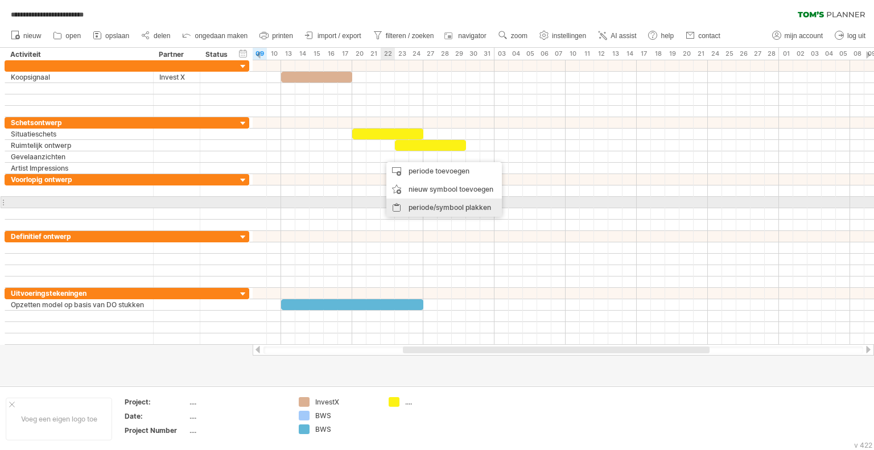
click at [432, 206] on div "periode/symbool plakken" at bounding box center [444, 208] width 116 height 18
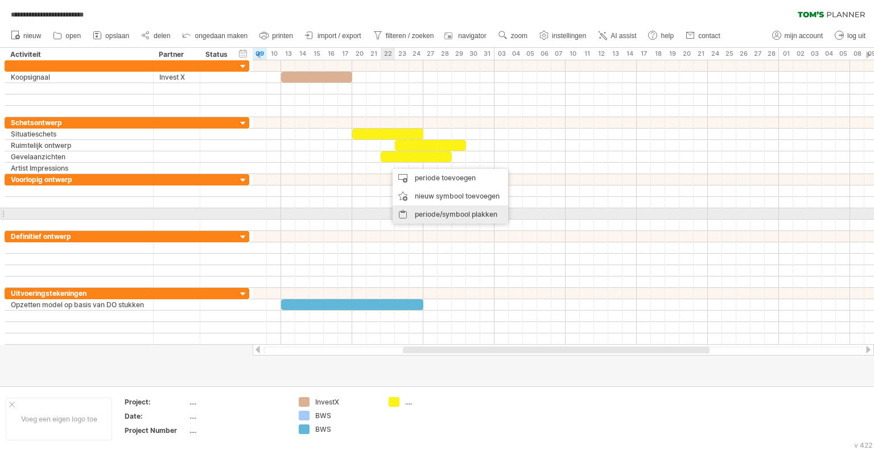
click at [437, 212] on div "periode/symbool plakken" at bounding box center [451, 214] width 116 height 18
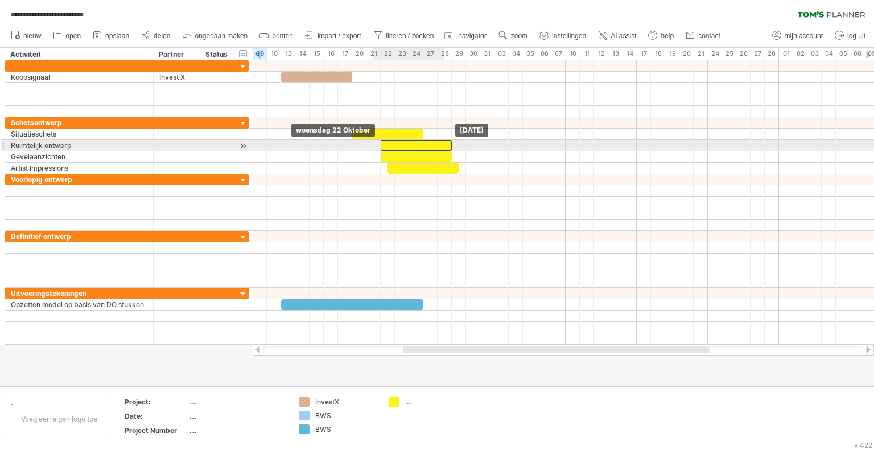
drag, startPoint x: 403, startPoint y: 143, endPoint x: 385, endPoint y: 145, distance: 17.7
click at [385, 145] on div at bounding box center [416, 145] width 71 height 11
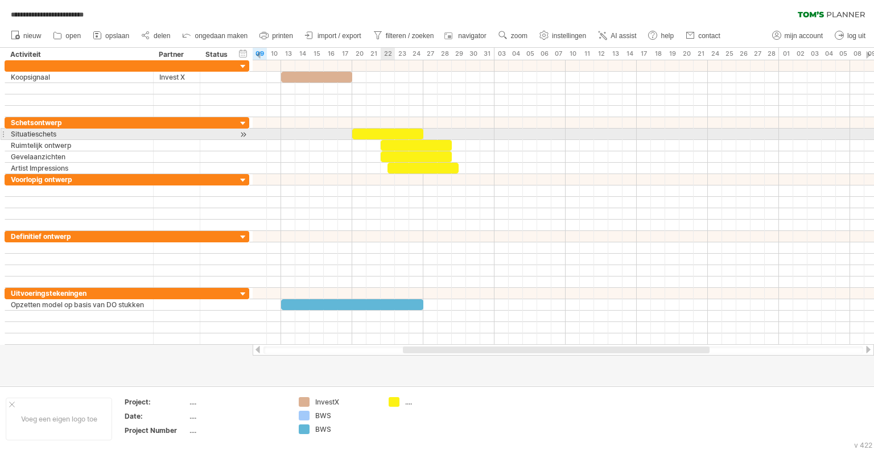
click at [384, 134] on div at bounding box center [387, 134] width 71 height 11
drag, startPoint x: 423, startPoint y: 134, endPoint x: 391, endPoint y: 133, distance: 31.3
click at [391, 133] on div at bounding box center [373, 134] width 43 height 11
drag, startPoint x: 395, startPoint y: 134, endPoint x: 382, endPoint y: 134, distance: 13.1
click at [382, 134] on span at bounding box center [380, 134] width 5 height 11
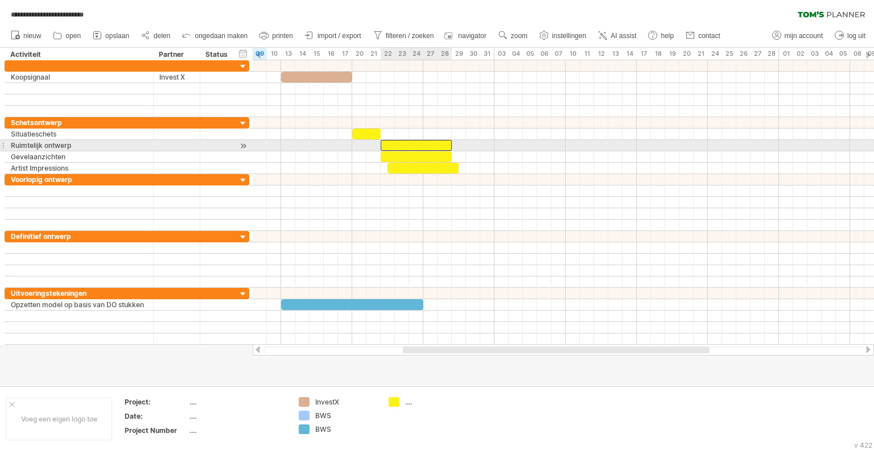
click at [418, 145] on div at bounding box center [416, 145] width 71 height 11
click at [451, 146] on span at bounding box center [452, 145] width 5 height 11
click at [77, 142] on div "Ruimtelijk ontwerp" at bounding box center [79, 145] width 137 height 11
click at [0, 0] on input "**********" at bounding box center [0, 0] width 0 height 0
click at [77, 149] on input "**********" at bounding box center [79, 145] width 137 height 11
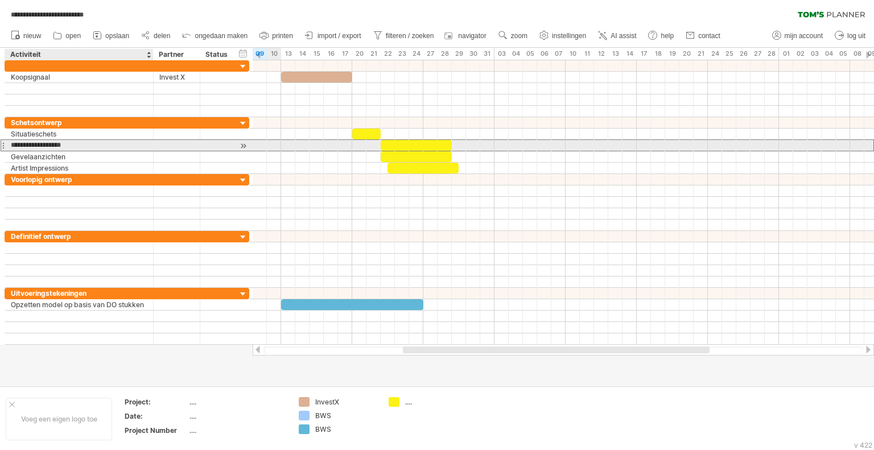
click at [80, 147] on input "**********" at bounding box center [79, 145] width 137 height 11
click at [80, 142] on input "**********" at bounding box center [79, 145] width 137 height 11
type input "**********"
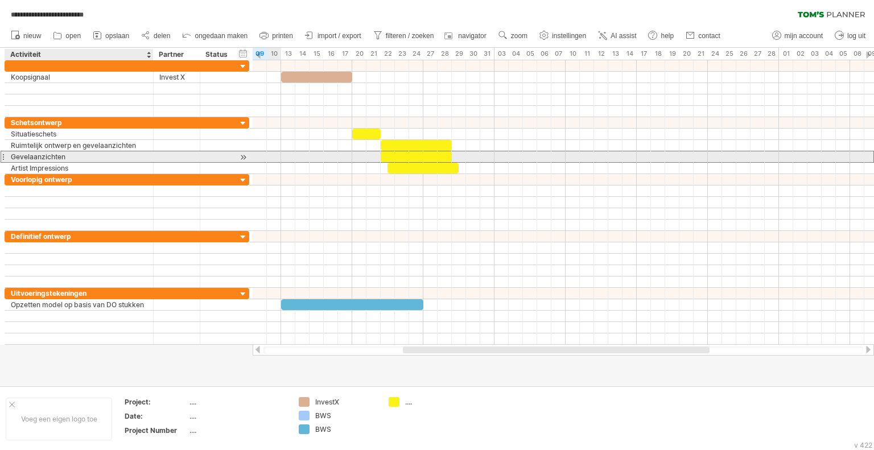
click at [77, 157] on div "Gevelaanzichten" at bounding box center [79, 156] width 137 height 11
click at [0, 0] on input "**********" at bounding box center [0, 0] width 0 height 0
click at [5, 154] on div "**********" at bounding box center [79, 156] width 149 height 11
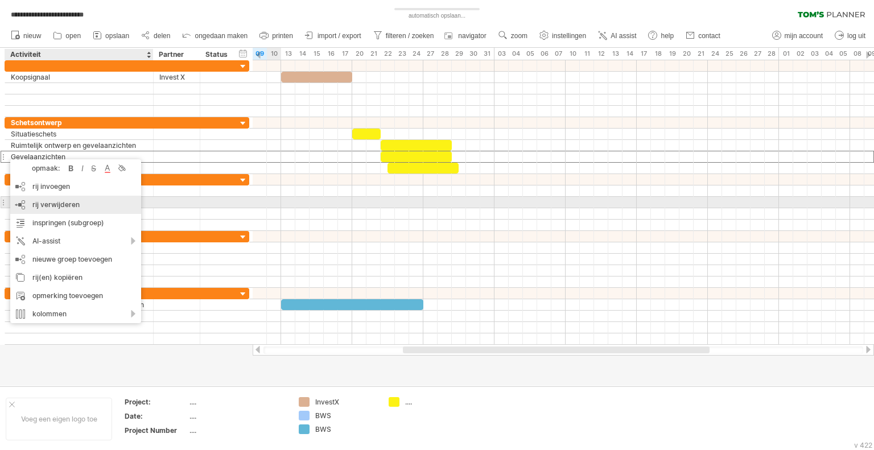
click at [36, 204] on span "rij verwijderen" at bounding box center [55, 204] width 47 height 9
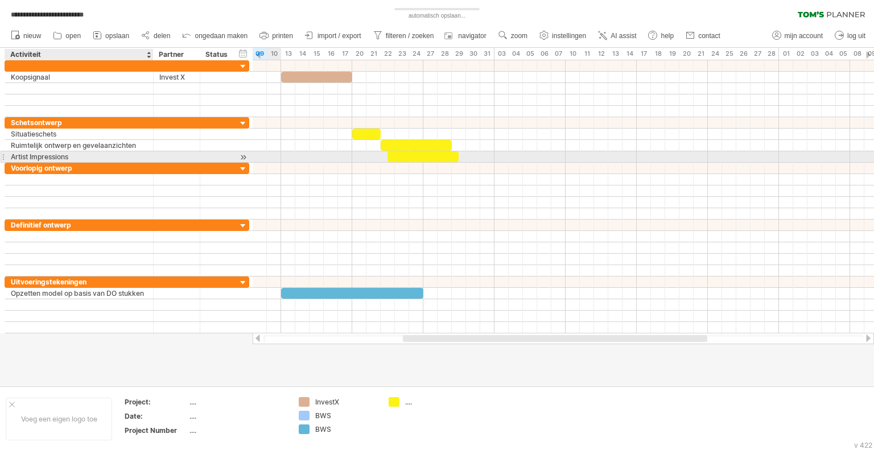
click at [55, 156] on div "Artist Impressions" at bounding box center [79, 156] width 137 height 11
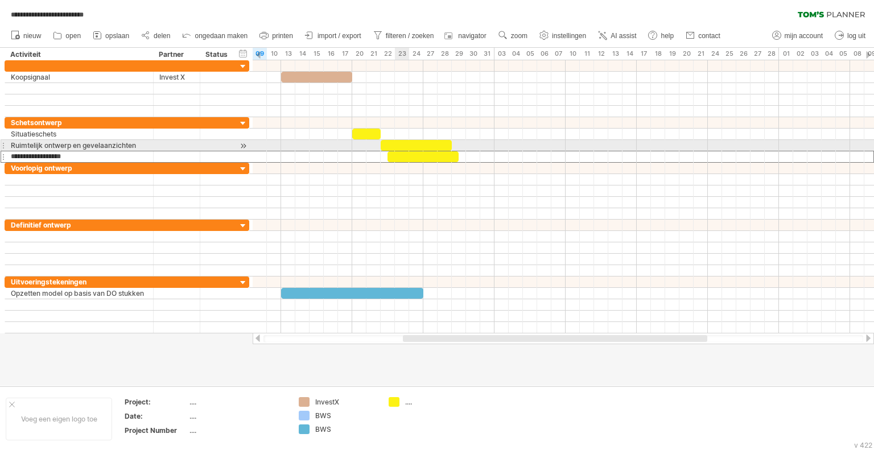
click at [397, 144] on div at bounding box center [416, 145] width 71 height 11
drag, startPoint x: 454, startPoint y: 145, endPoint x: 426, endPoint y: 143, distance: 28.0
click at [426, 143] on div "[DATE] - 3.0 dagen [DATE]" at bounding box center [563, 196] width 621 height 273
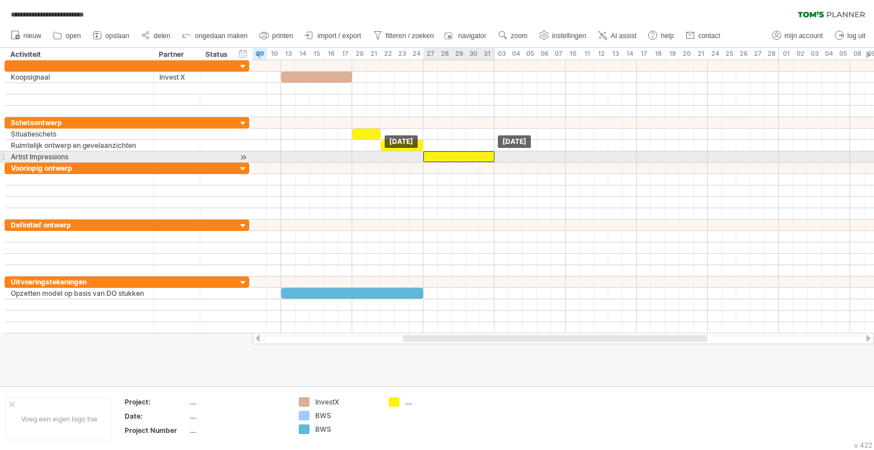
drag, startPoint x: 412, startPoint y: 155, endPoint x: 449, endPoint y: 156, distance: 37.0
click at [449, 156] on div at bounding box center [458, 156] width 71 height 11
click at [493, 157] on span at bounding box center [494, 156] width 5 height 11
drag, startPoint x: 493, startPoint y: 157, endPoint x: 464, endPoint y: 156, distance: 28.5
click at [464, 156] on span at bounding box center [466, 156] width 5 height 11
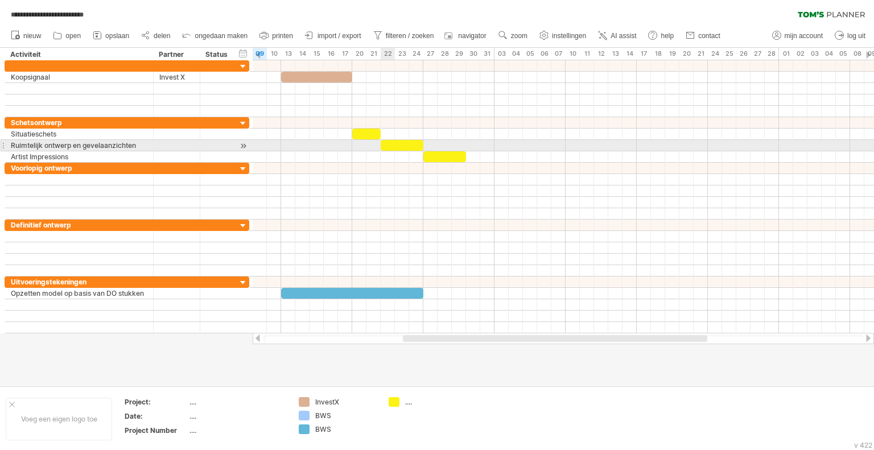
click at [388, 144] on div at bounding box center [402, 145] width 43 height 11
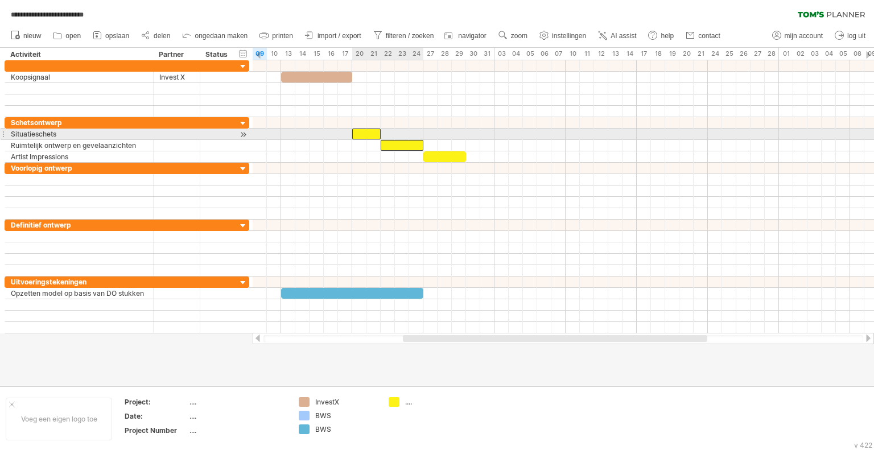
click at [368, 134] on div at bounding box center [366, 134] width 28 height 11
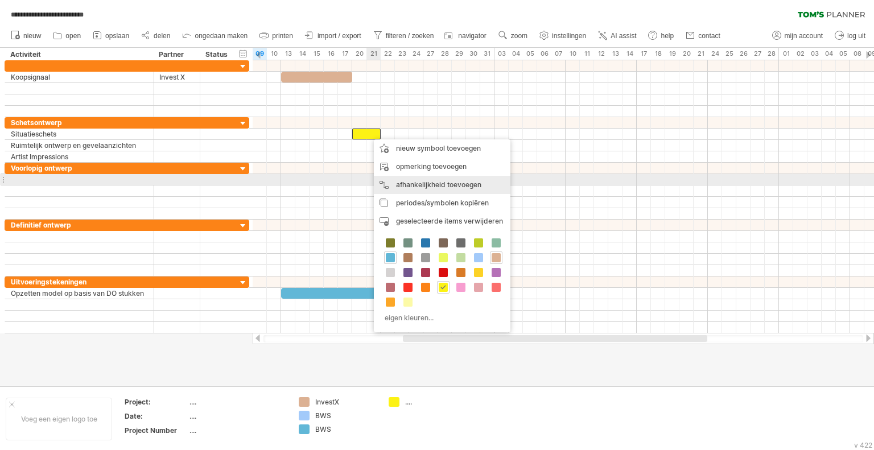
click at [430, 184] on div "afhankelijkheid toevoegen U kunt afhankelijkheden gebruiken als u wilt dat de a…" at bounding box center [442, 185] width 137 height 18
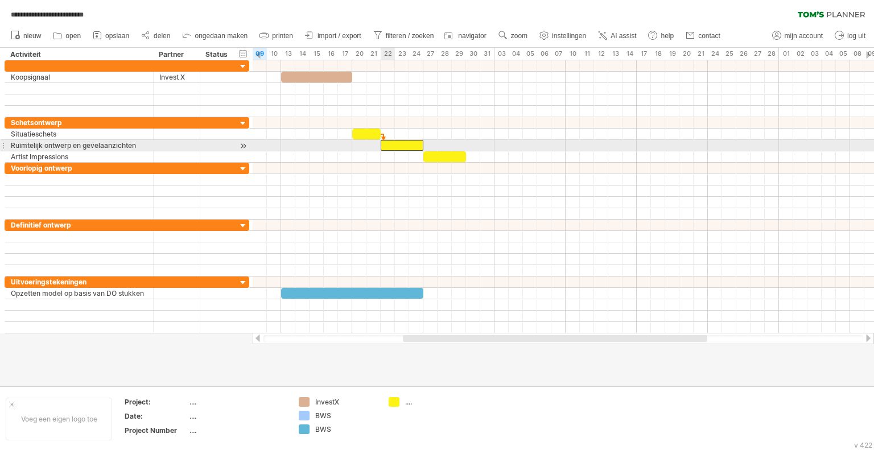
click at [391, 143] on div at bounding box center [402, 145] width 43 height 11
click at [416, 146] on div at bounding box center [402, 145] width 43 height 11
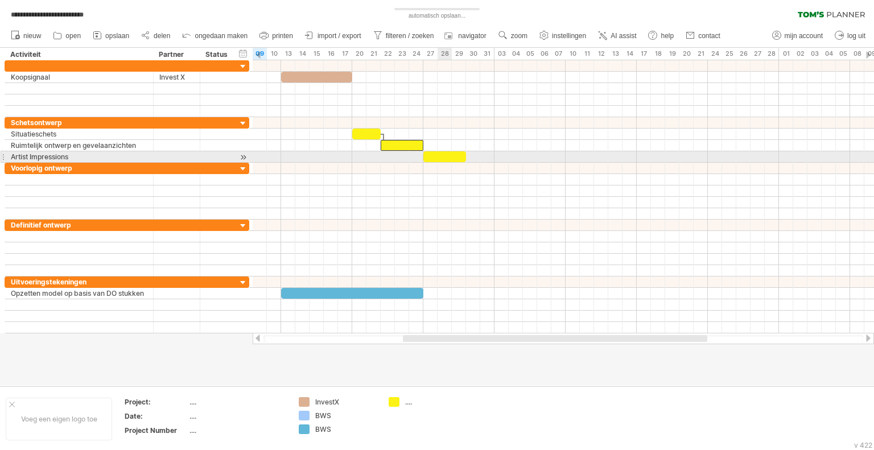
click at [441, 155] on div at bounding box center [444, 156] width 43 height 11
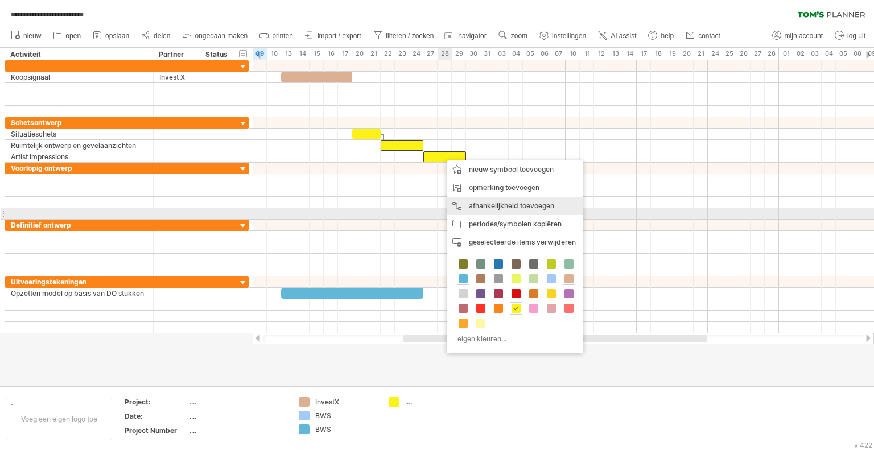
click at [505, 211] on div "afhankelijkheid toevoegen U kunt afhankelijkheden gebruiken als u wilt dat de a…" at bounding box center [515, 206] width 137 height 18
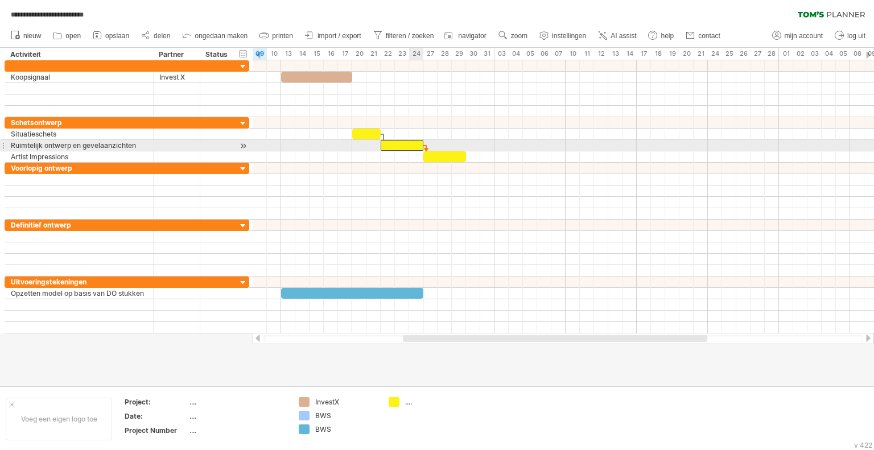
click at [417, 145] on div at bounding box center [402, 145] width 43 height 11
drag, startPoint x: 397, startPoint y: 145, endPoint x: 432, endPoint y: 149, distance: 34.9
click at [432, 149] on div at bounding box center [437, 145] width 43 height 11
click at [412, 142] on div at bounding box center [402, 145] width 43 height 11
drag, startPoint x: 421, startPoint y: 145, endPoint x: 465, endPoint y: 149, distance: 44.1
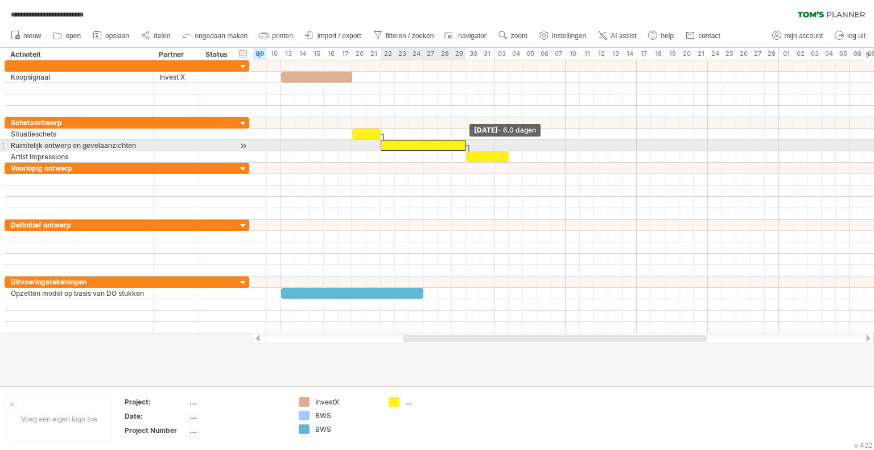
click at [465, 149] on span at bounding box center [466, 145] width 5 height 11
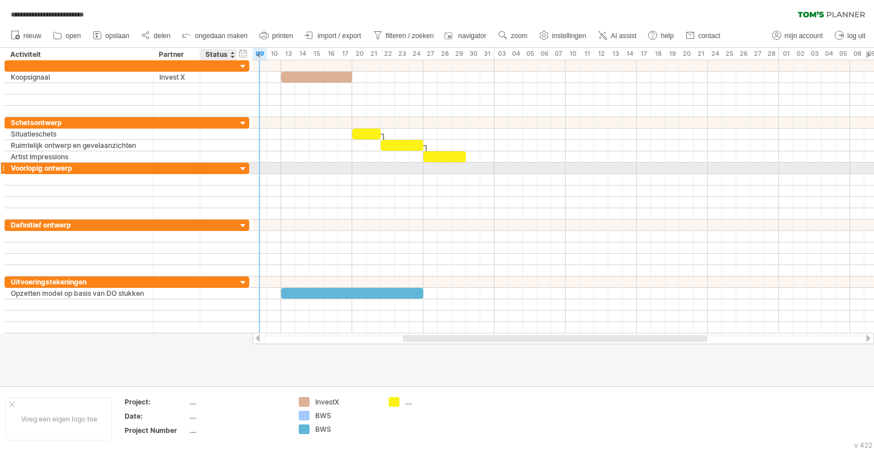
click at [244, 169] on div at bounding box center [243, 169] width 11 height 11
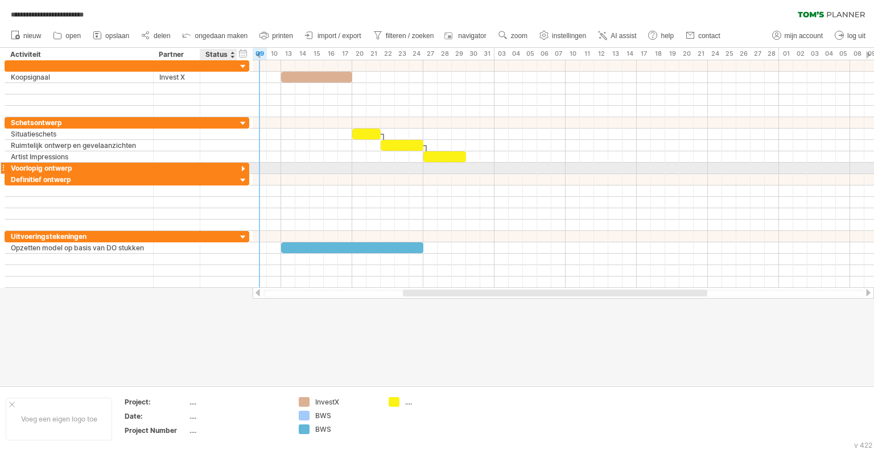
click at [244, 169] on div at bounding box center [243, 169] width 11 height 11
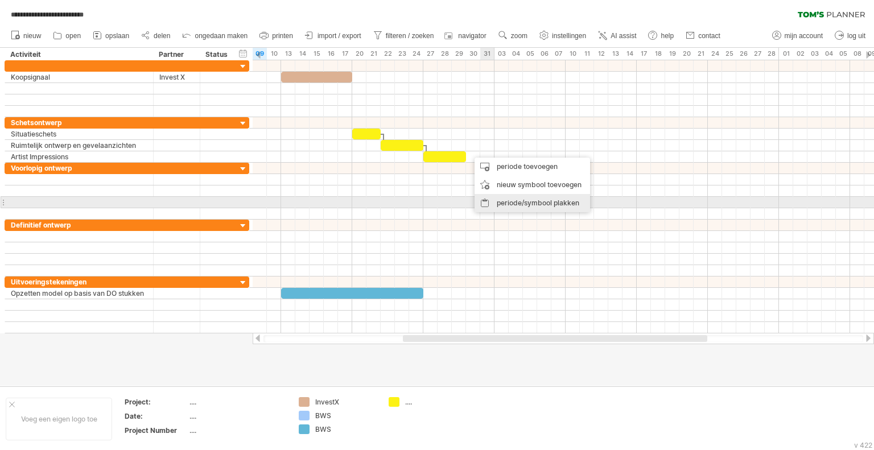
click at [519, 201] on div "periode/symbool plakken" at bounding box center [533, 203] width 116 height 18
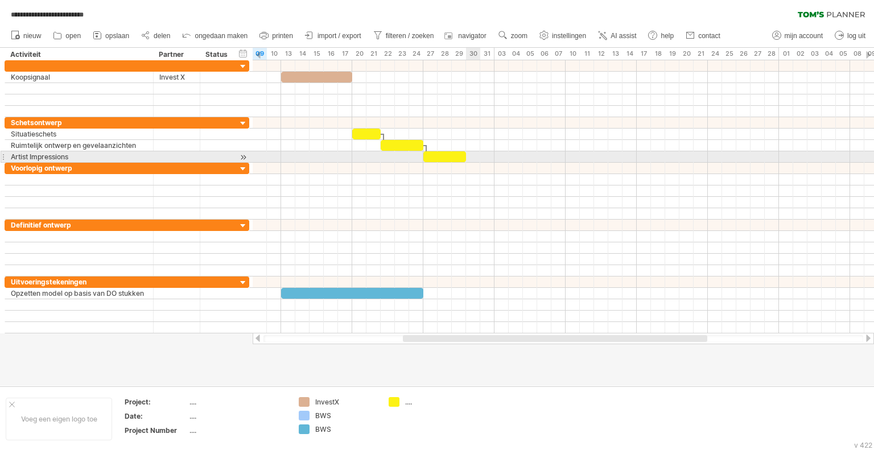
click at [476, 154] on div at bounding box center [563, 156] width 621 height 11
click at [460, 155] on div at bounding box center [444, 156] width 43 height 11
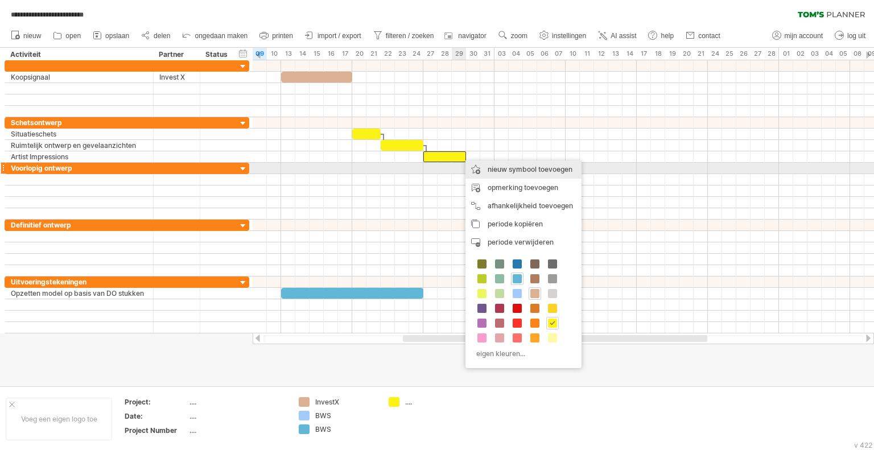
click at [510, 170] on div "nieuw symbool toevoegen" at bounding box center [523, 169] width 116 height 18
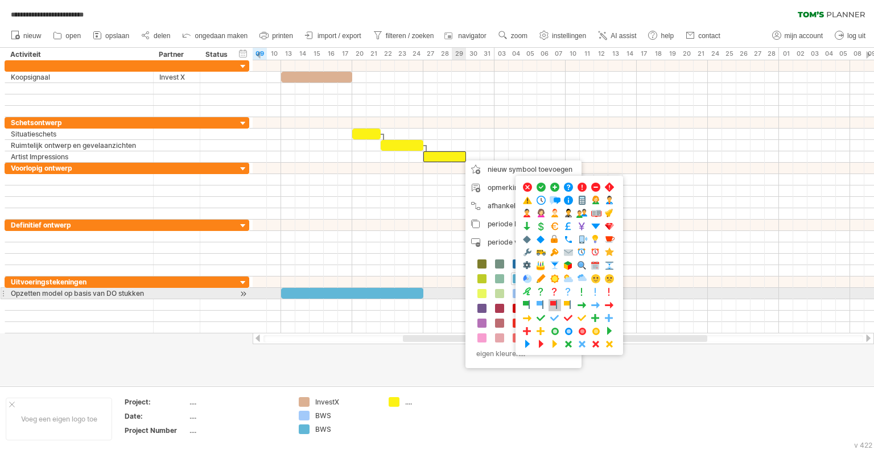
click at [553, 300] on span at bounding box center [554, 305] width 11 height 11
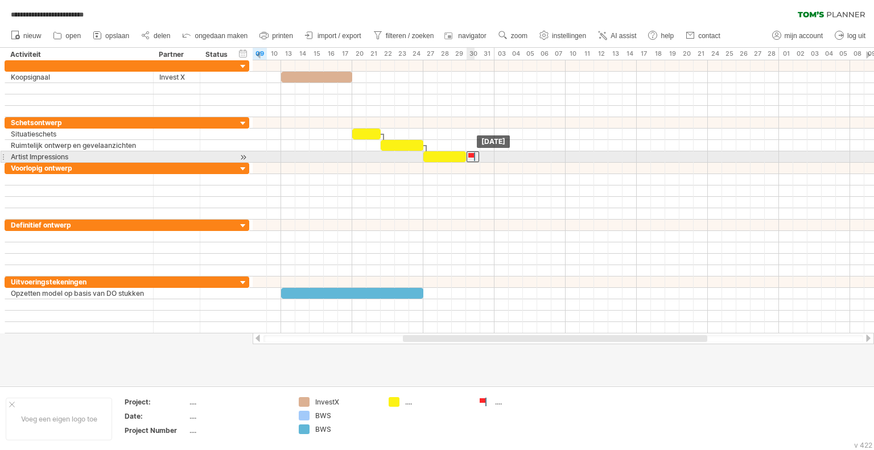
drag, startPoint x: 457, startPoint y: 154, endPoint x: 469, endPoint y: 157, distance: 12.8
click at [469, 157] on div at bounding box center [473, 156] width 13 height 11
click at [469, 154] on div at bounding box center [472, 156] width 11 height 11
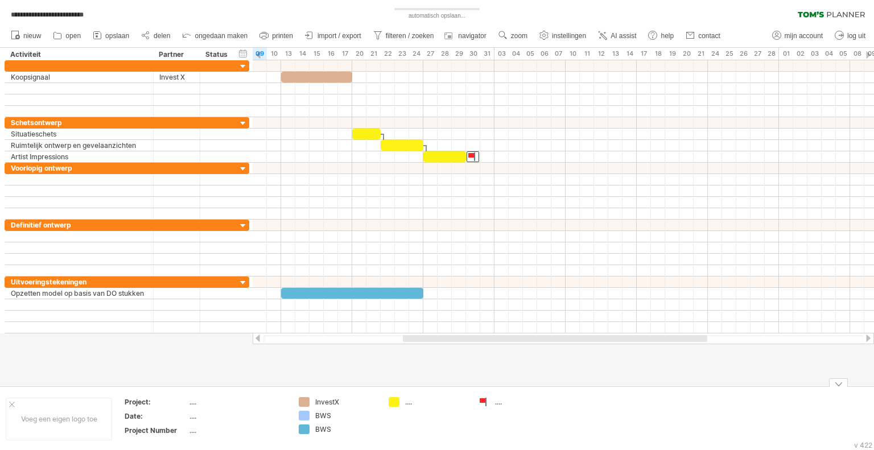
click at [501, 406] on div "...." at bounding box center [526, 402] width 62 height 10
type input "********"
click at [527, 427] on td "********" at bounding box center [518, 419] width 90 height 44
click at [244, 54] on div "verberg start/eind/duur toon start/eind/duur" at bounding box center [243, 53] width 11 height 12
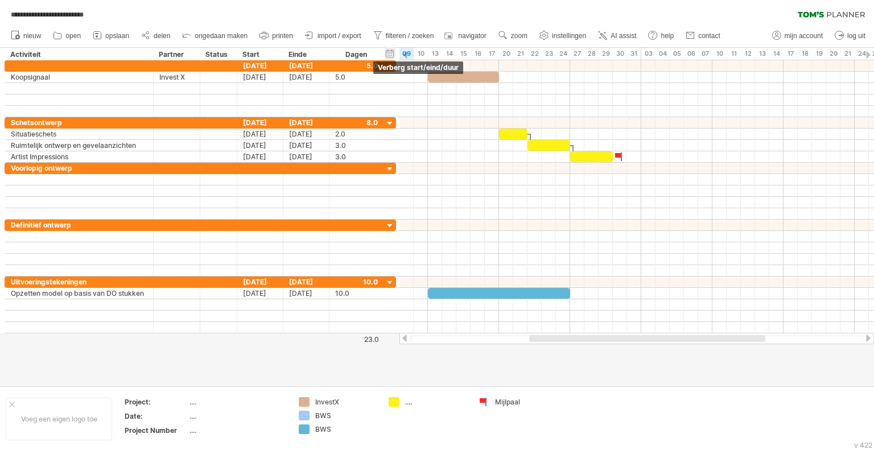
click at [244, 54] on div "Start" at bounding box center [259, 54] width 34 height 11
click at [393, 56] on div "verberg start/eind/duur toon start/eind/duur" at bounding box center [390, 53] width 11 height 12
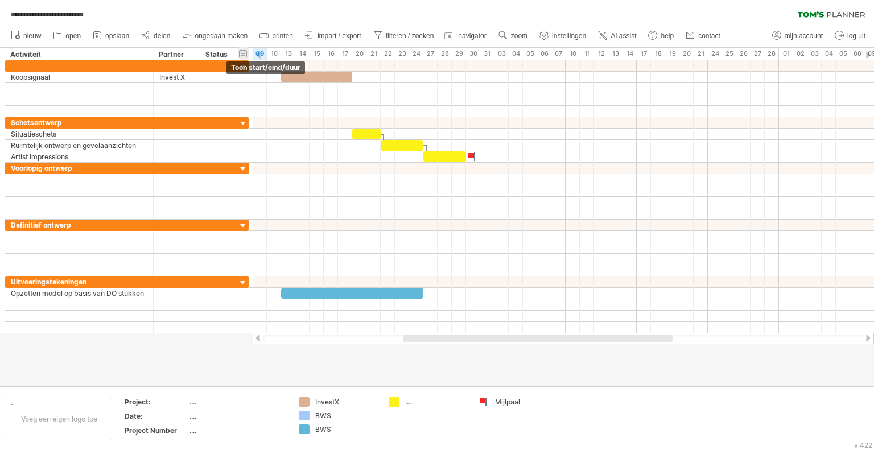
click at [246, 53] on div "verberg start/eind/duur toon start/eind/duur" at bounding box center [243, 53] width 11 height 12
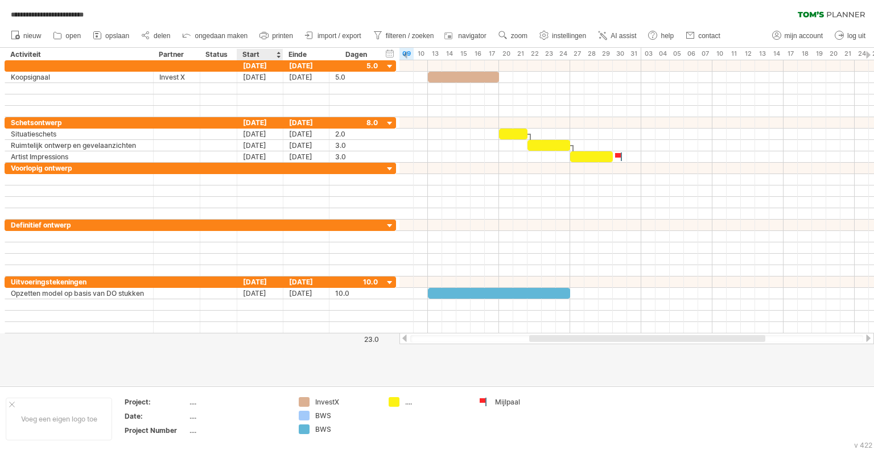
click at [257, 54] on div "Start" at bounding box center [259, 54] width 34 height 11
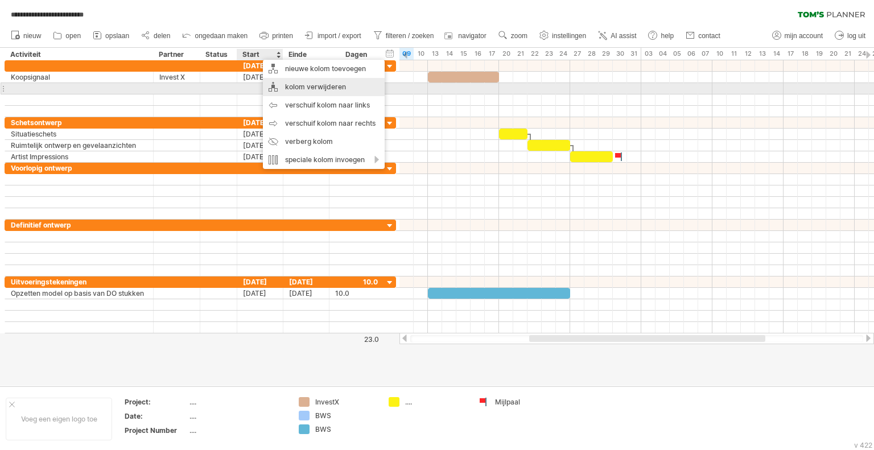
click at [302, 84] on div "kolom verwijderen" at bounding box center [324, 87] width 122 height 18
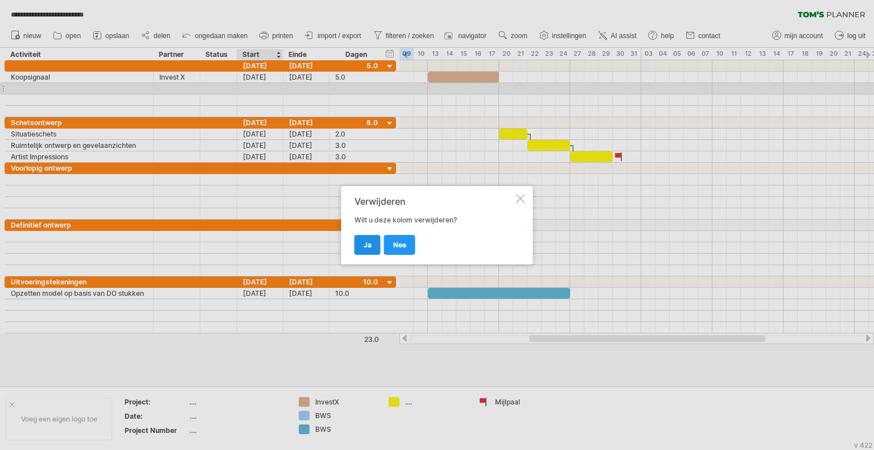
click at [366, 243] on span "ja" at bounding box center [368, 245] width 8 height 9
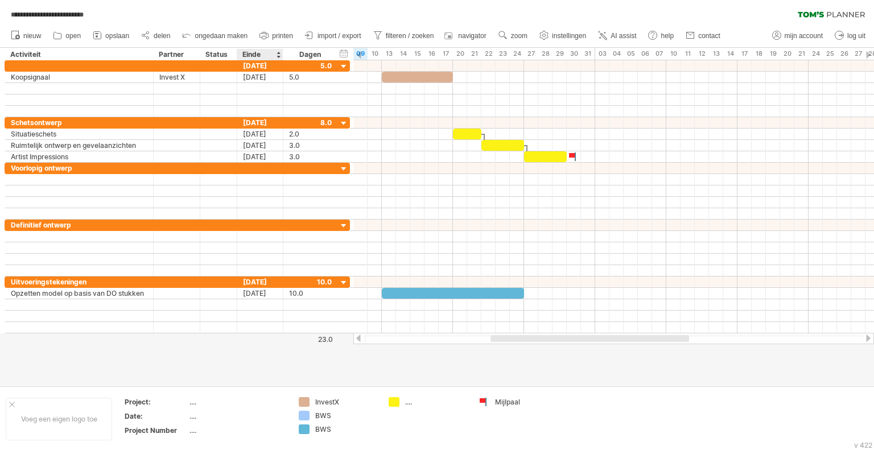
click at [251, 53] on div "Einde" at bounding box center [259, 54] width 34 height 11
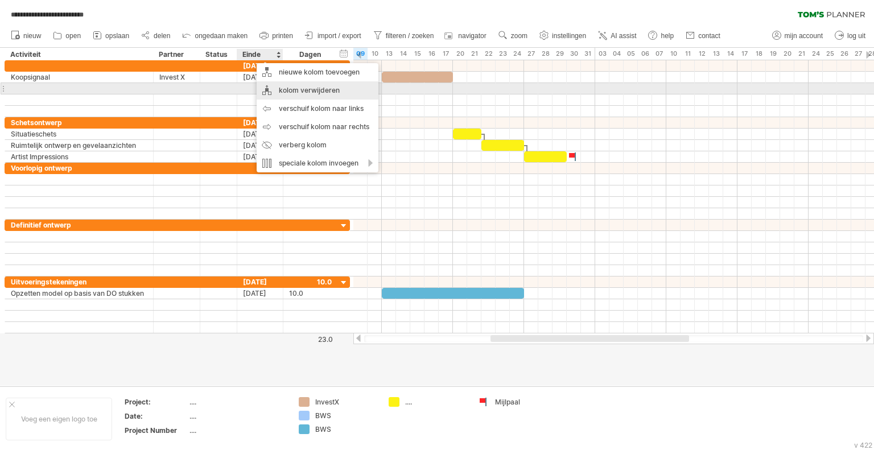
click at [297, 93] on div "kolom verwijderen" at bounding box center [318, 90] width 122 height 18
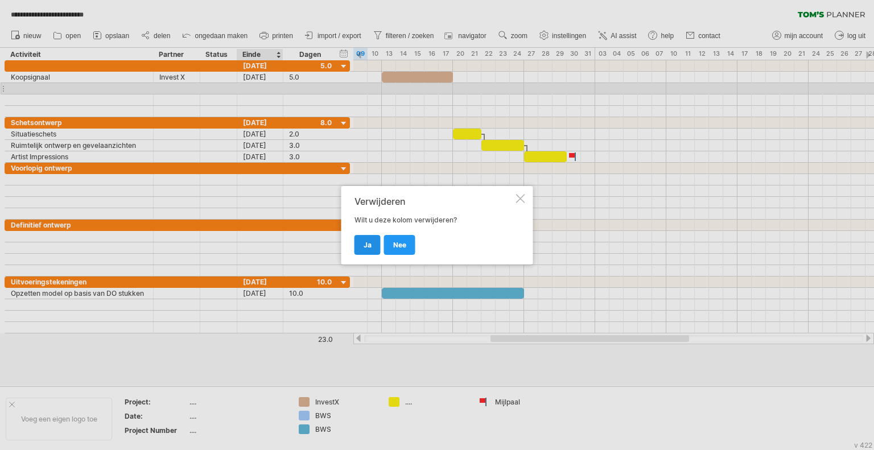
click at [373, 246] on link "ja" at bounding box center [367, 245] width 26 height 20
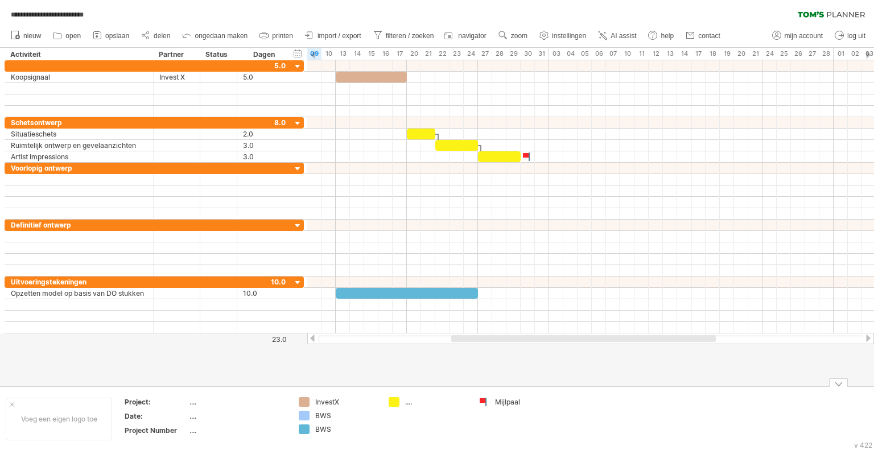
click at [408, 403] on div "...." at bounding box center [436, 402] width 62 height 10
click at [327, 416] on div "BWS" at bounding box center [346, 416] width 62 height 10
click at [348, 404] on div "periode verwijderen" at bounding box center [357, 404] width 95 height 18
click at [307, 433] on div "**********" at bounding box center [437, 225] width 874 height 450
click at [324, 427] on div at bounding box center [346, 429] width 62 height 10
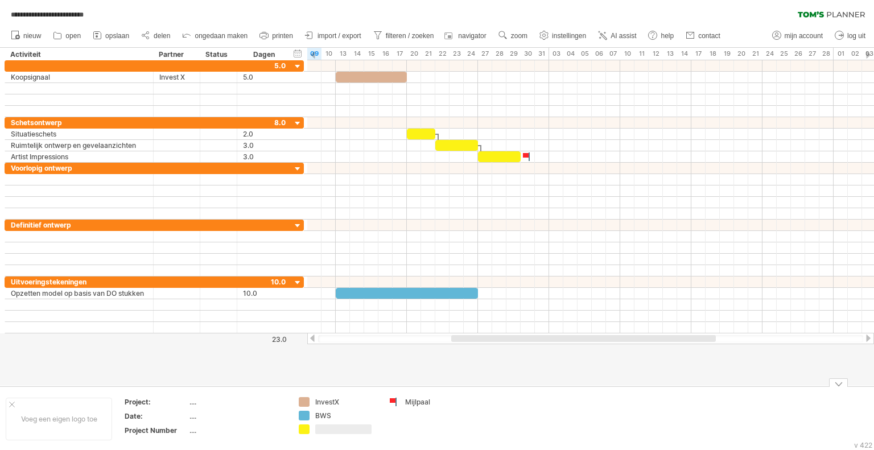
click at [324, 427] on input "text" at bounding box center [343, 429] width 56 height 10
type input "**********"
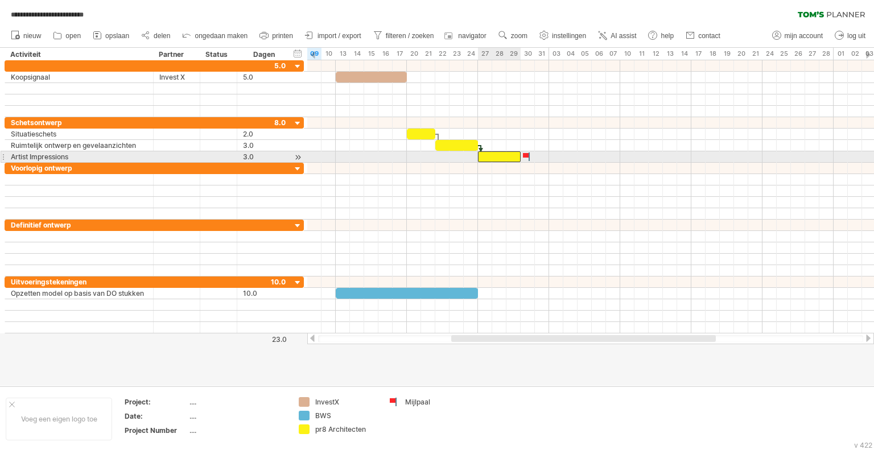
click at [495, 155] on div at bounding box center [499, 156] width 43 height 11
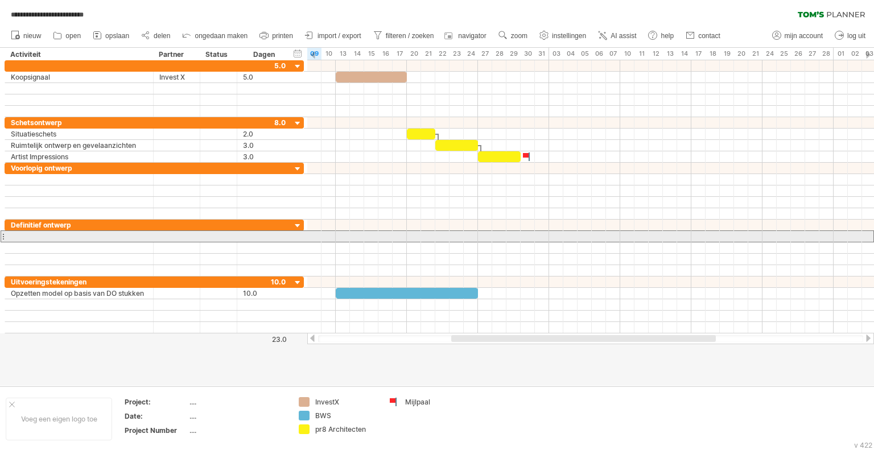
click at [34, 238] on div at bounding box center [79, 236] width 137 height 11
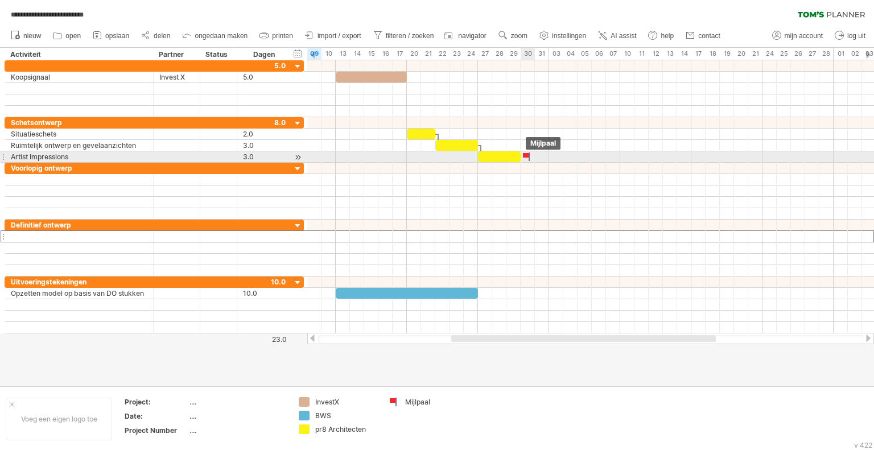
click at [527, 154] on div at bounding box center [527, 156] width 11 height 11
drag, startPoint x: 527, startPoint y: 154, endPoint x: 516, endPoint y: 155, distance: 11.4
click at [516, 155] on div at bounding box center [513, 156] width 13 height 11
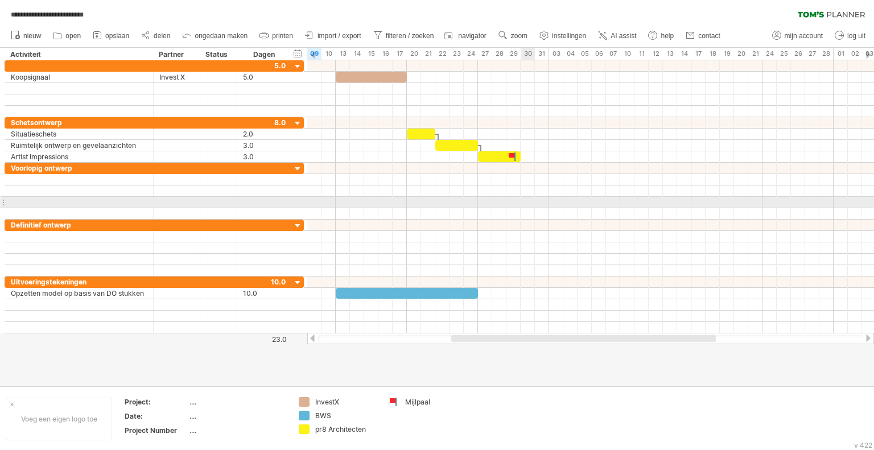
click at [526, 203] on div at bounding box center [590, 202] width 567 height 11
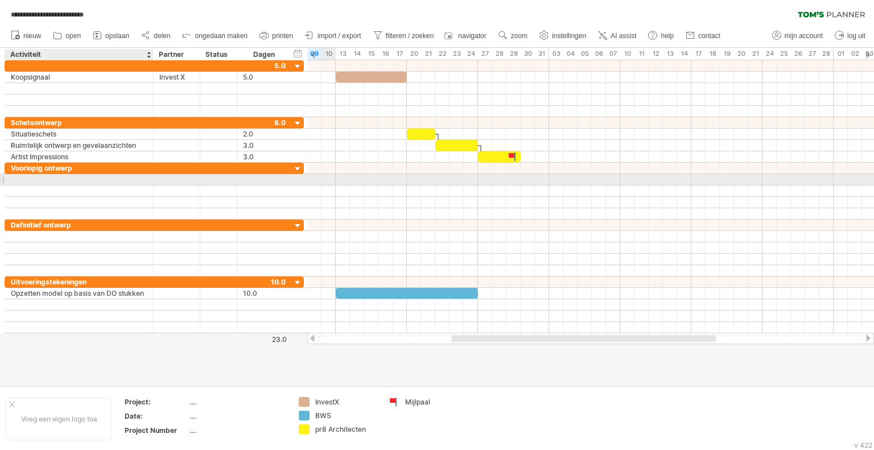
click at [39, 182] on div at bounding box center [79, 179] width 137 height 11
type input "**********"
click at [165, 179] on div at bounding box center [176, 179] width 35 height 11
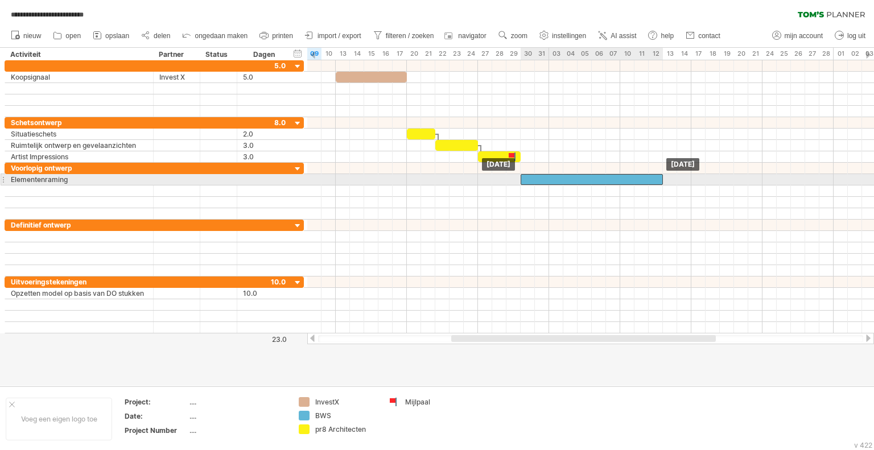
drag, startPoint x: 412, startPoint y: 290, endPoint x: 623, endPoint y: 182, distance: 236.4
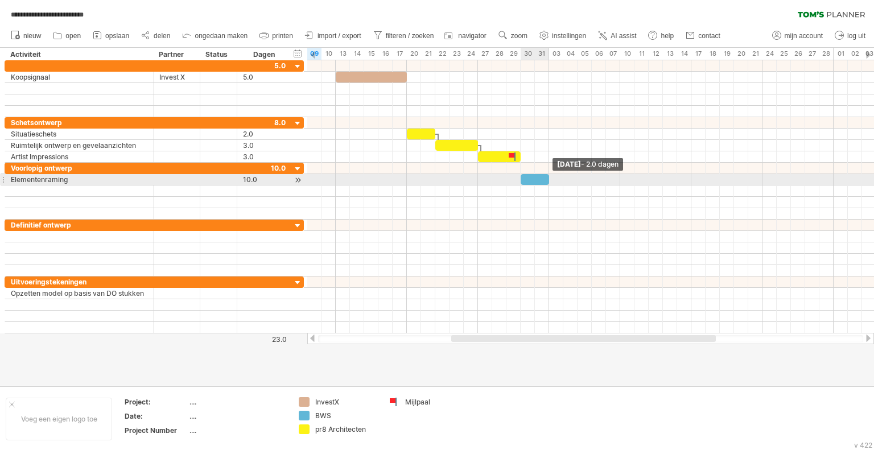
drag, startPoint x: 665, startPoint y: 177, endPoint x: 553, endPoint y: 175, distance: 112.1
click at [553, 175] on div "[DATE] - 2.0 dagen [DATE]" at bounding box center [590, 196] width 567 height 273
click at [529, 177] on div at bounding box center [535, 179] width 28 height 11
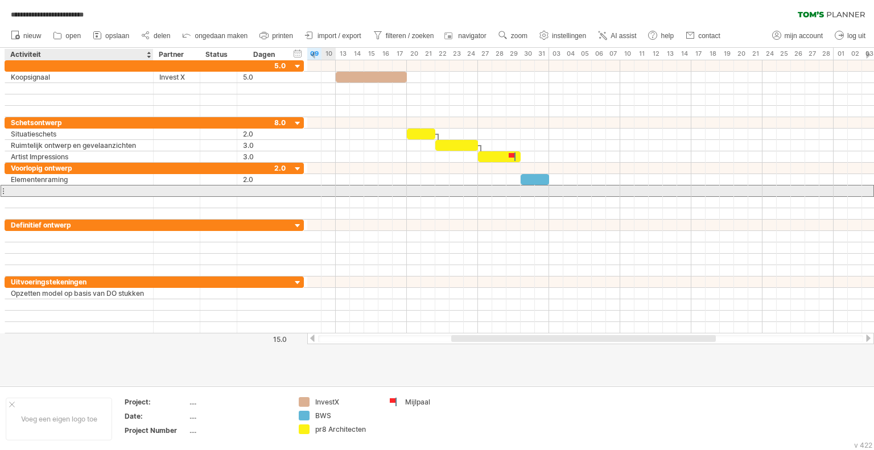
click at [80, 187] on div at bounding box center [79, 191] width 137 height 11
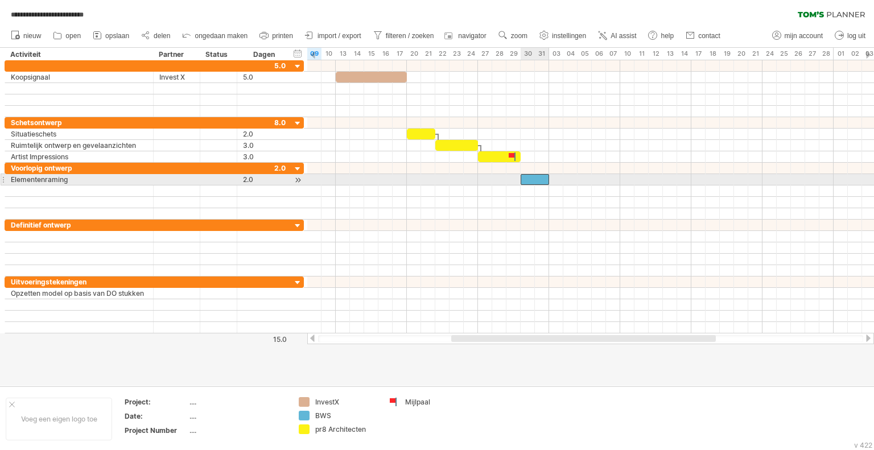
click at [527, 175] on div at bounding box center [535, 179] width 28 height 11
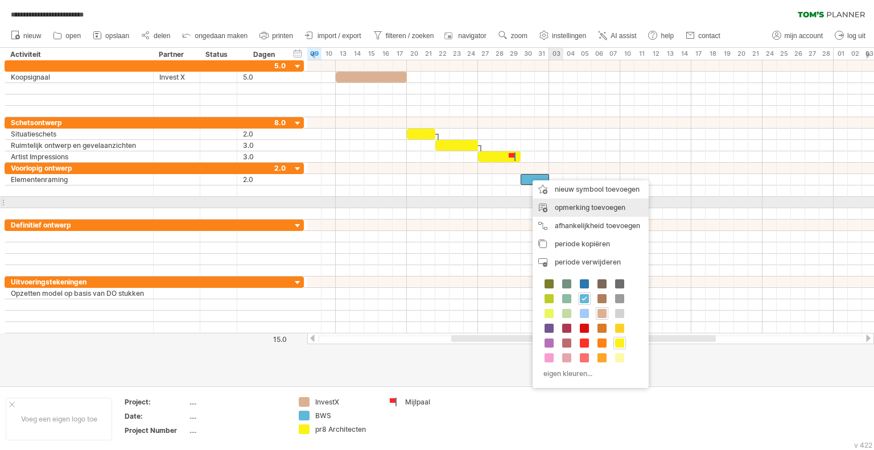
click at [578, 204] on div "opmerking toevoegen" at bounding box center [591, 208] width 116 height 18
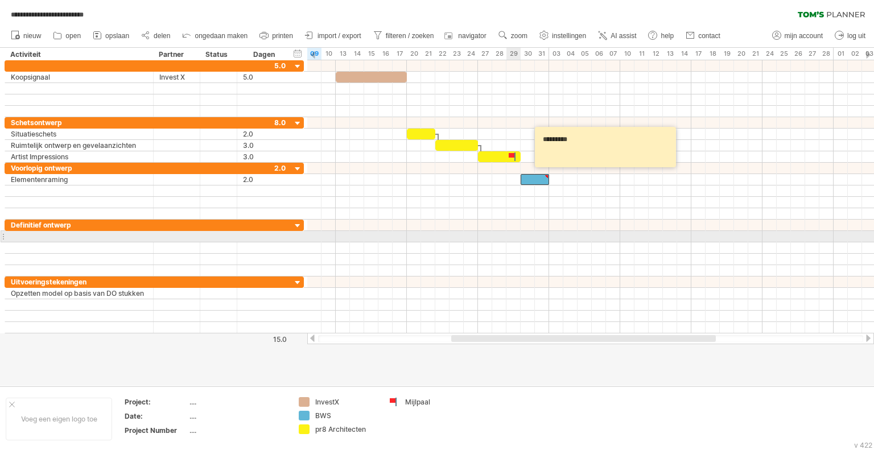
type textarea "*********"
click at [513, 234] on div at bounding box center [590, 236] width 567 height 11
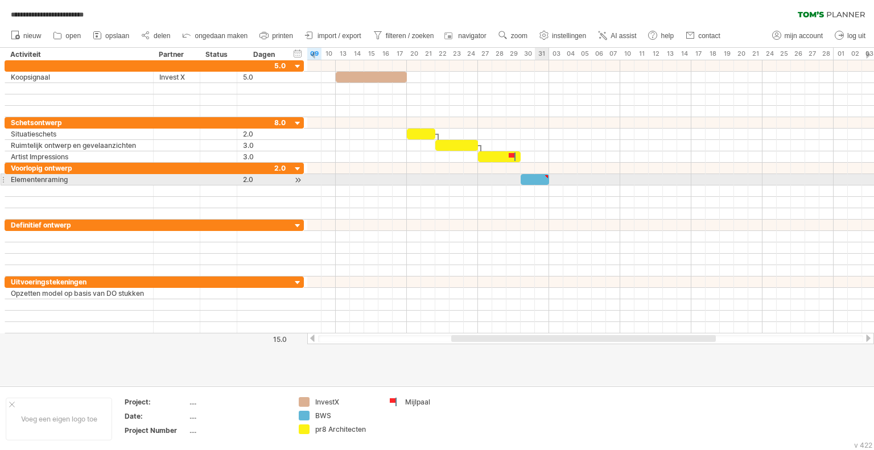
click at [547, 177] on div at bounding box center [546, 176] width 5 height 5
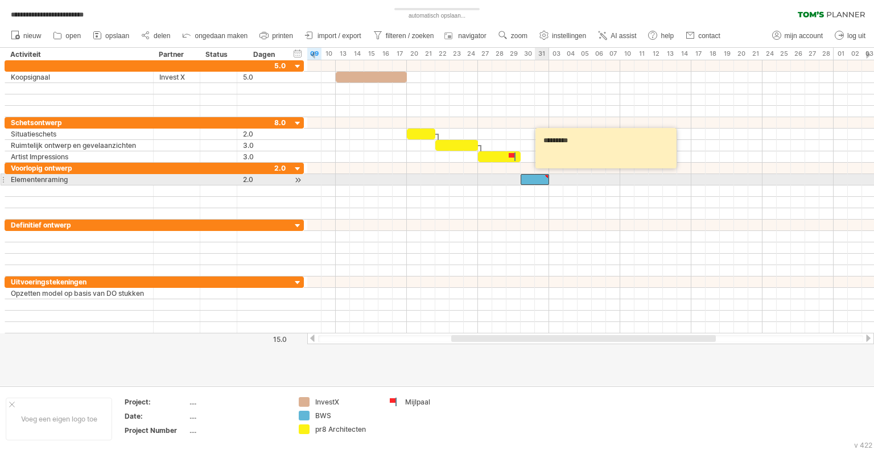
click at [547, 177] on div at bounding box center [546, 176] width 5 height 5
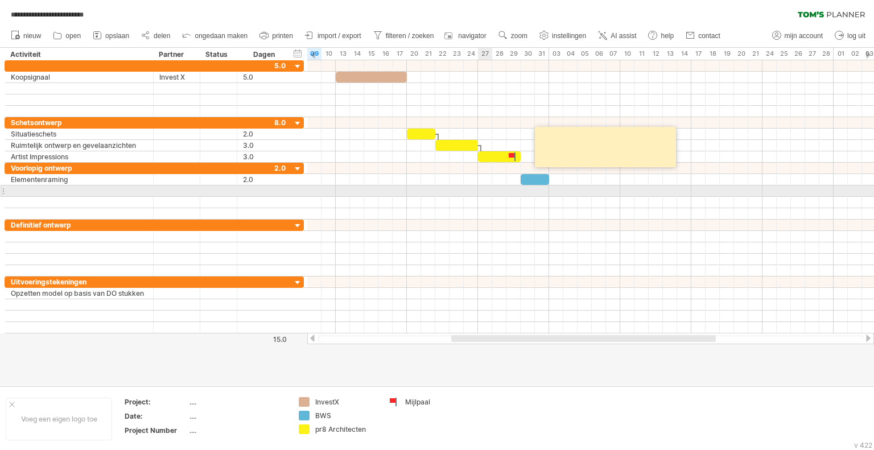
click at [492, 197] on div at bounding box center [590, 202] width 567 height 11
